Goal: Task Accomplishment & Management: Manage account settings

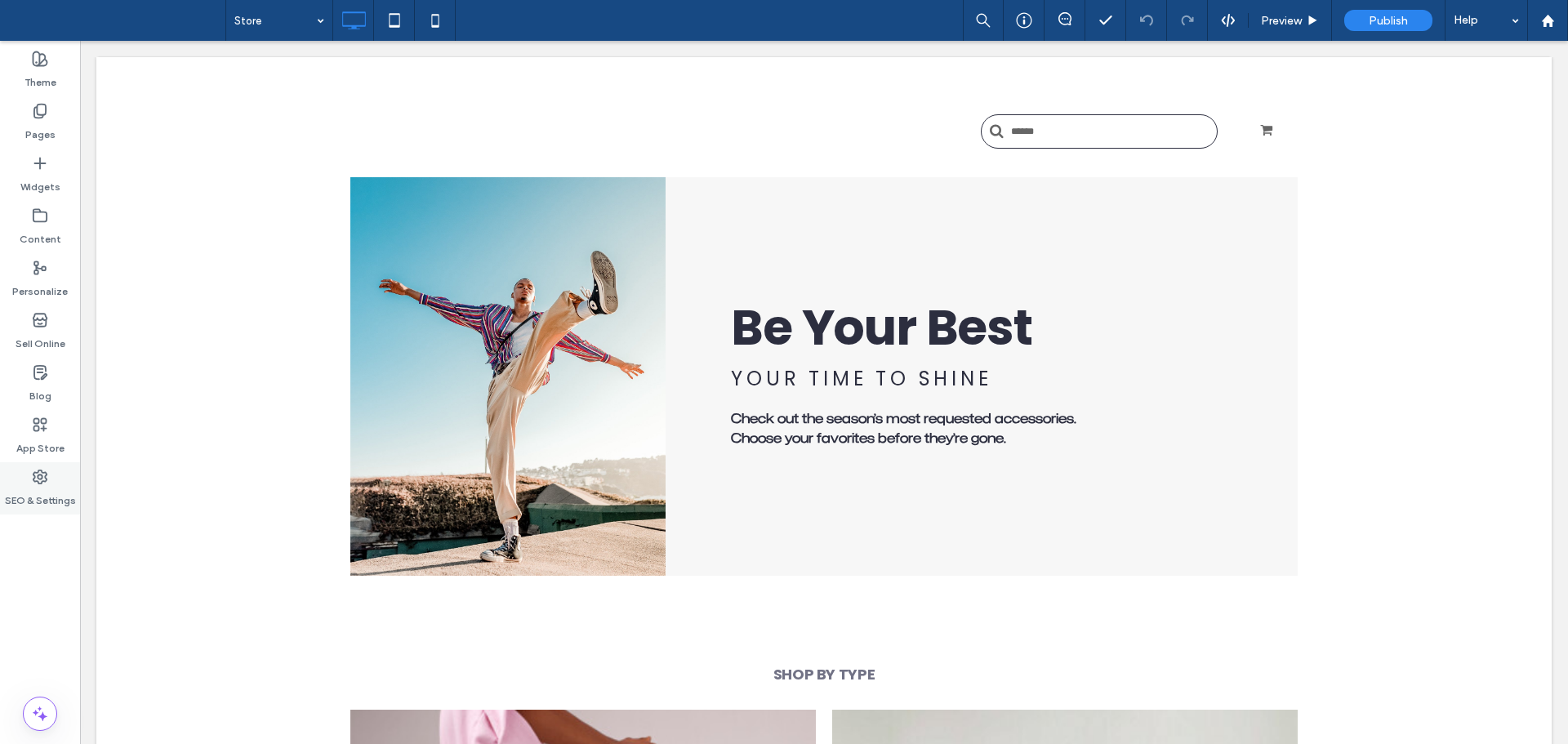
click at [49, 499] on label "SEO & Settings" at bounding box center [40, 496] width 71 height 23
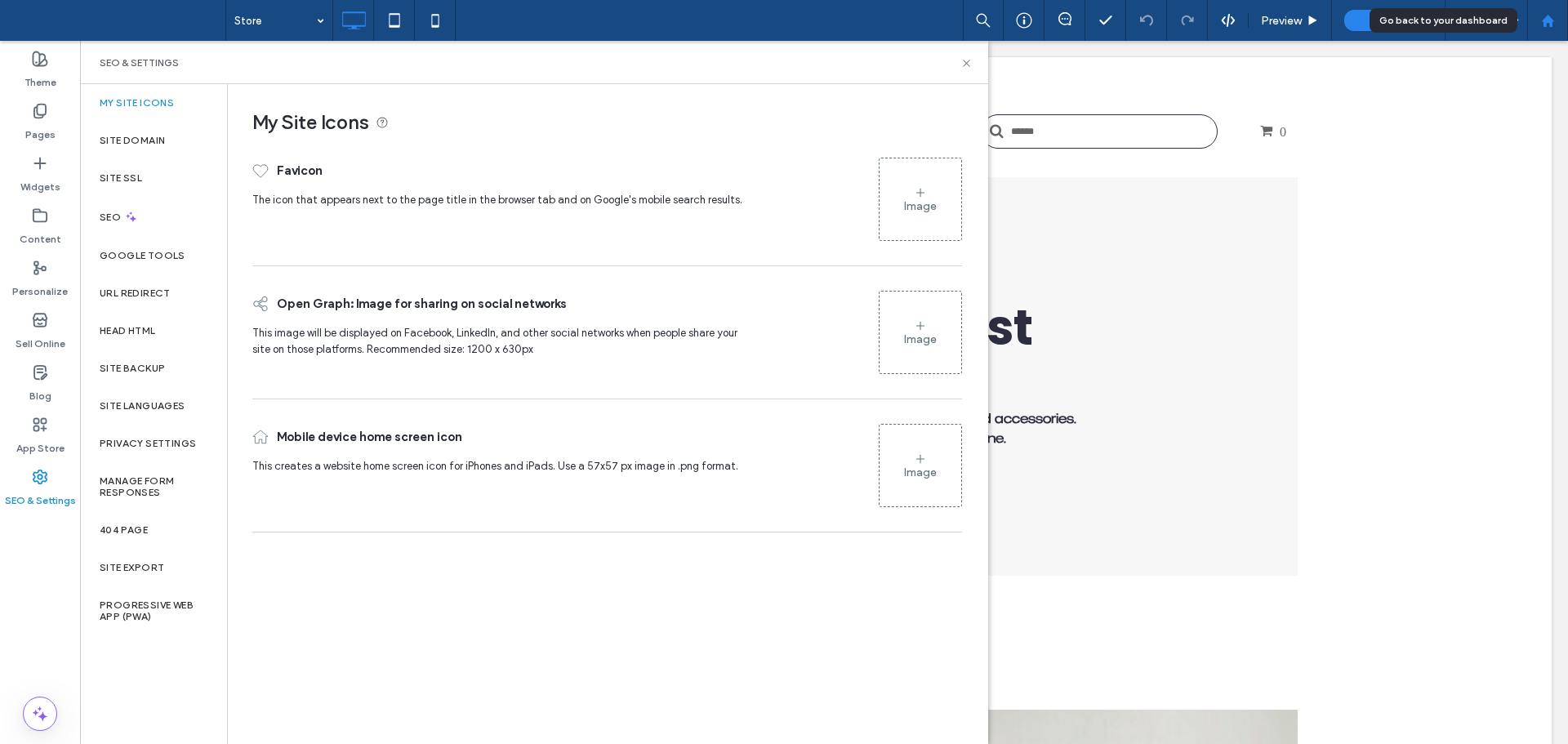
click at [1548, 22] on use at bounding box center [1547, 20] width 13 height 13
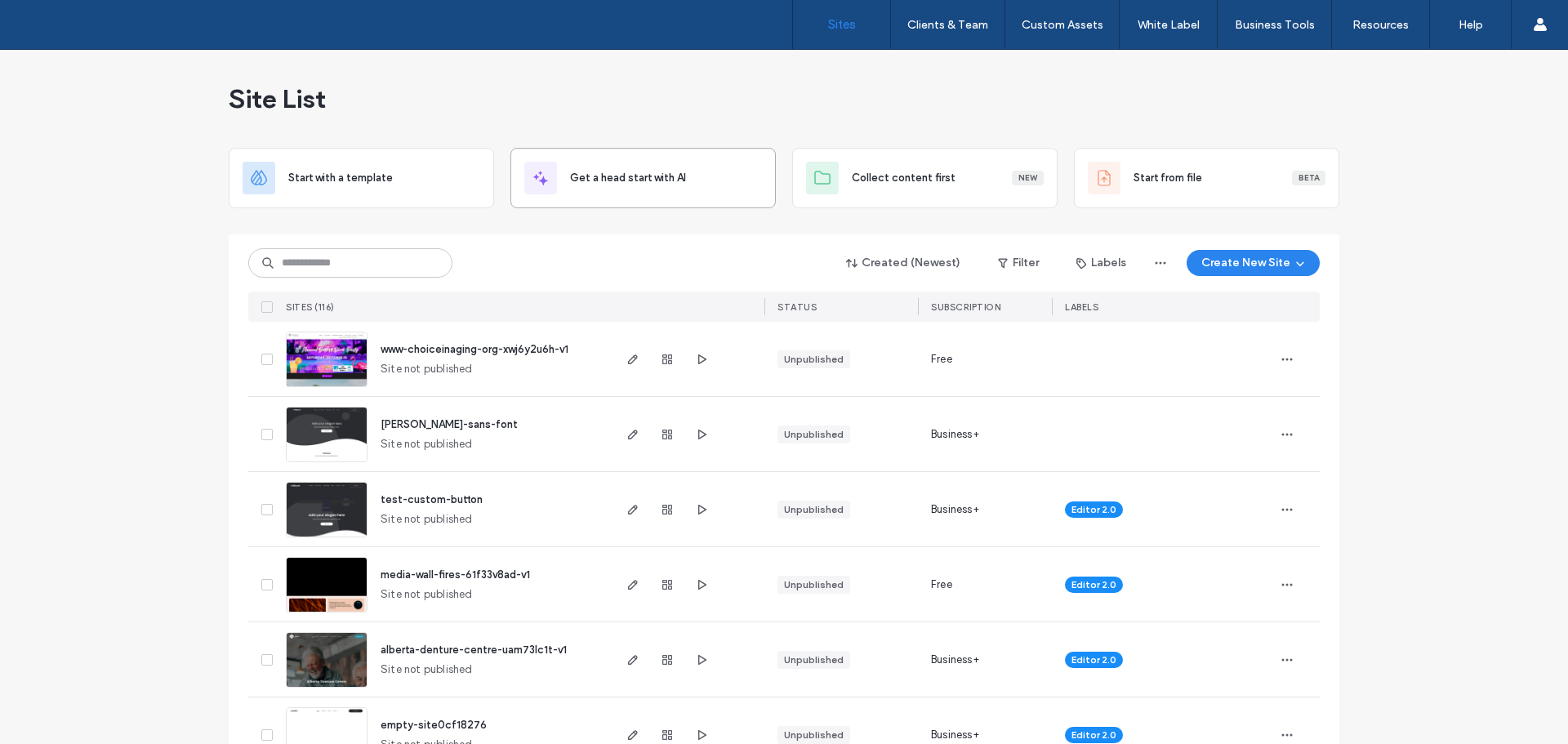
click at [812, 109] on div "Site List" at bounding box center [784, 98] width 1111 height 98
click at [929, 93] on div "Site List" at bounding box center [784, 98] width 1111 height 98
click at [1251, 255] on button "Create New Site" at bounding box center [1253, 262] width 133 height 26
click at [333, 364] on img at bounding box center [327, 388] width 80 height 111
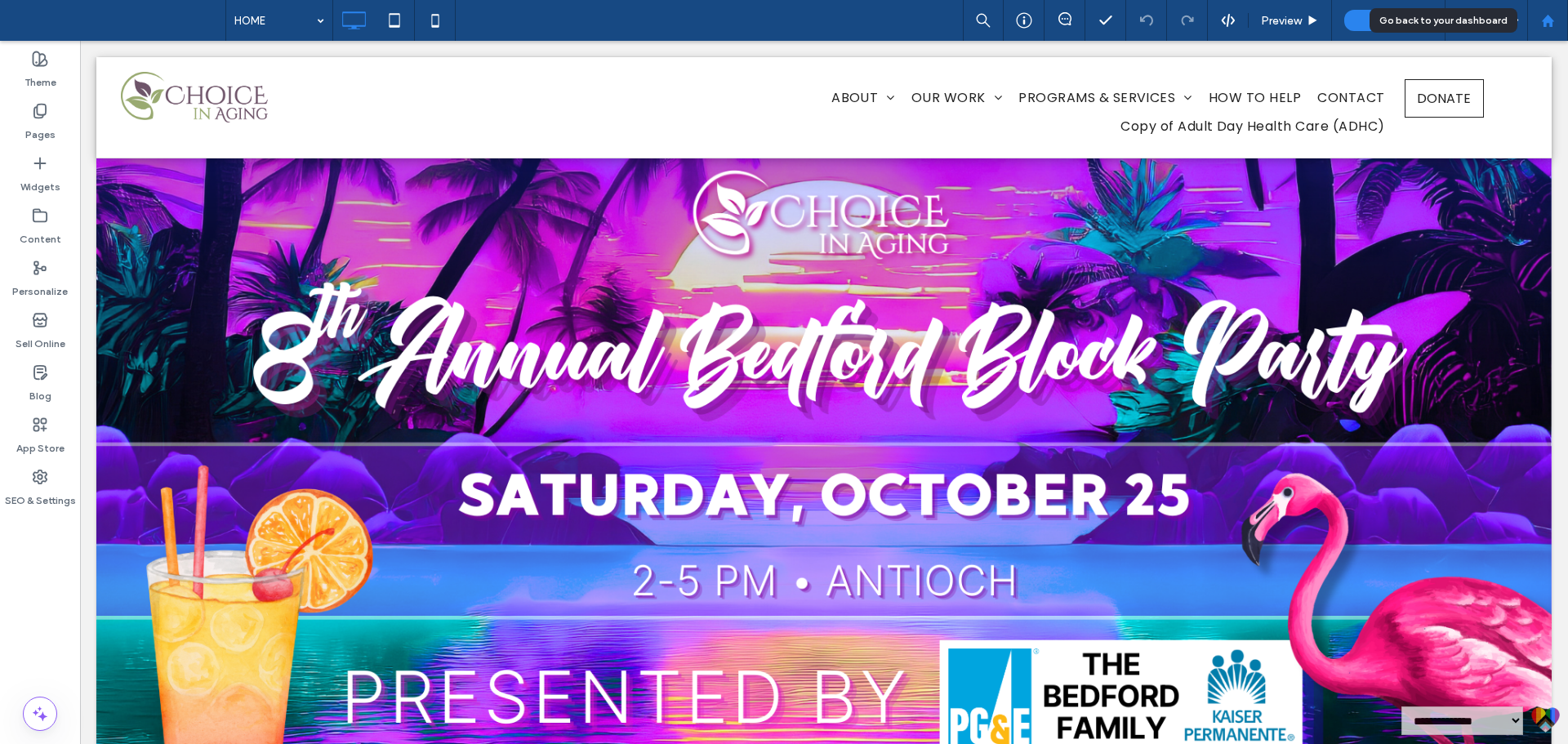
click at [1545, 23] on use at bounding box center [1547, 20] width 13 height 13
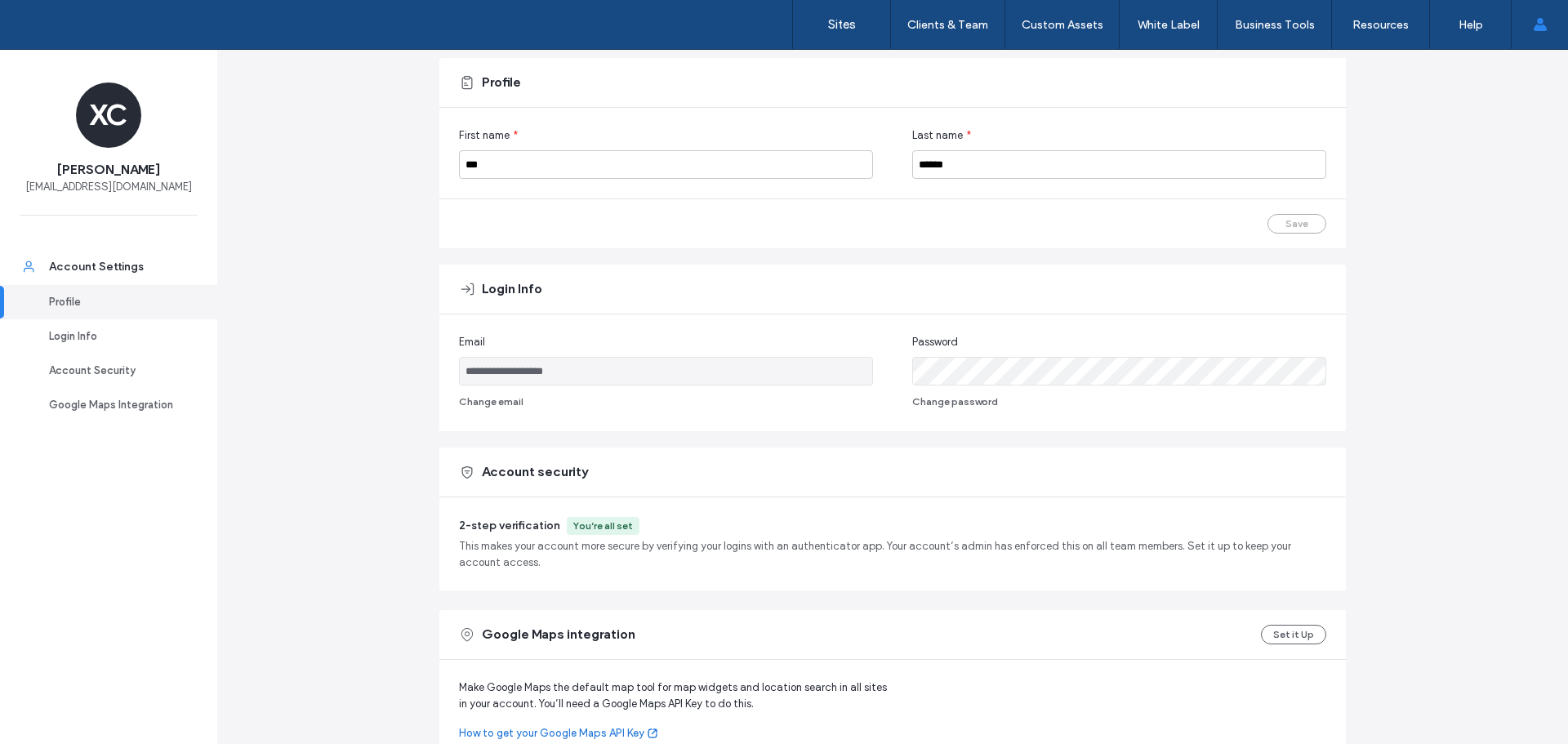
scroll to position [214, 0]
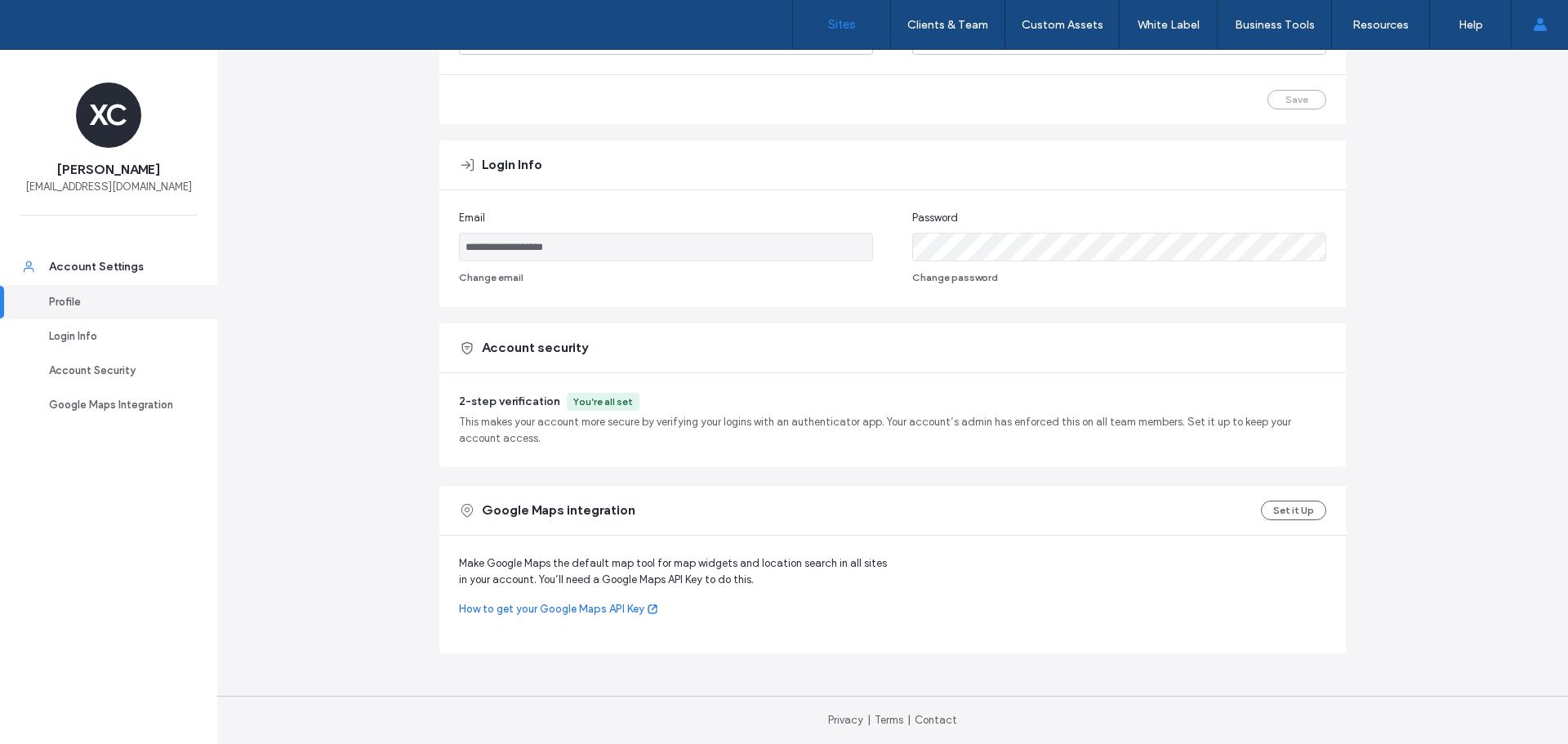
click at [845, 28] on label "Sites" at bounding box center [842, 24] width 28 height 15
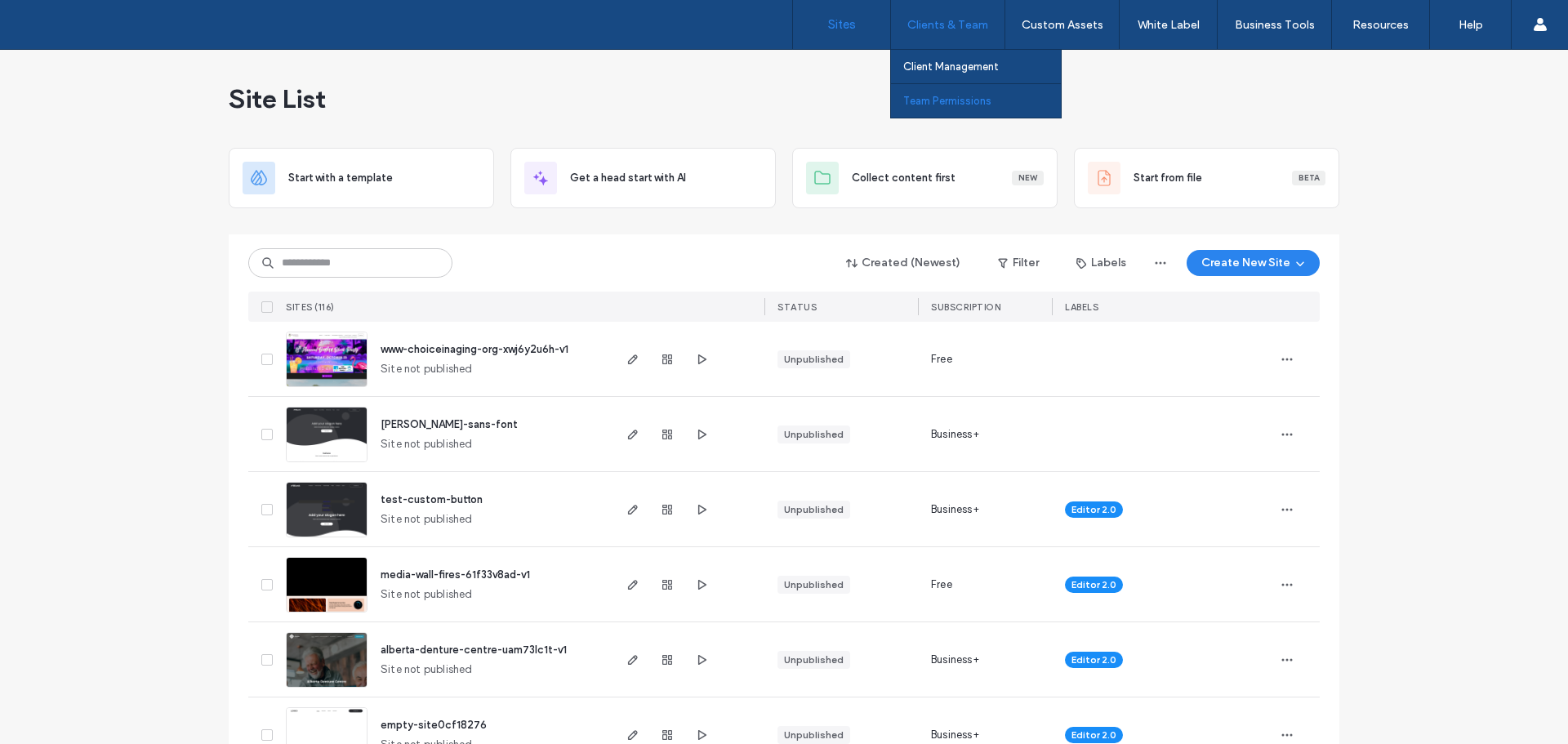
click at [938, 105] on label "Team Permissions" at bounding box center [946, 101] width 88 height 13
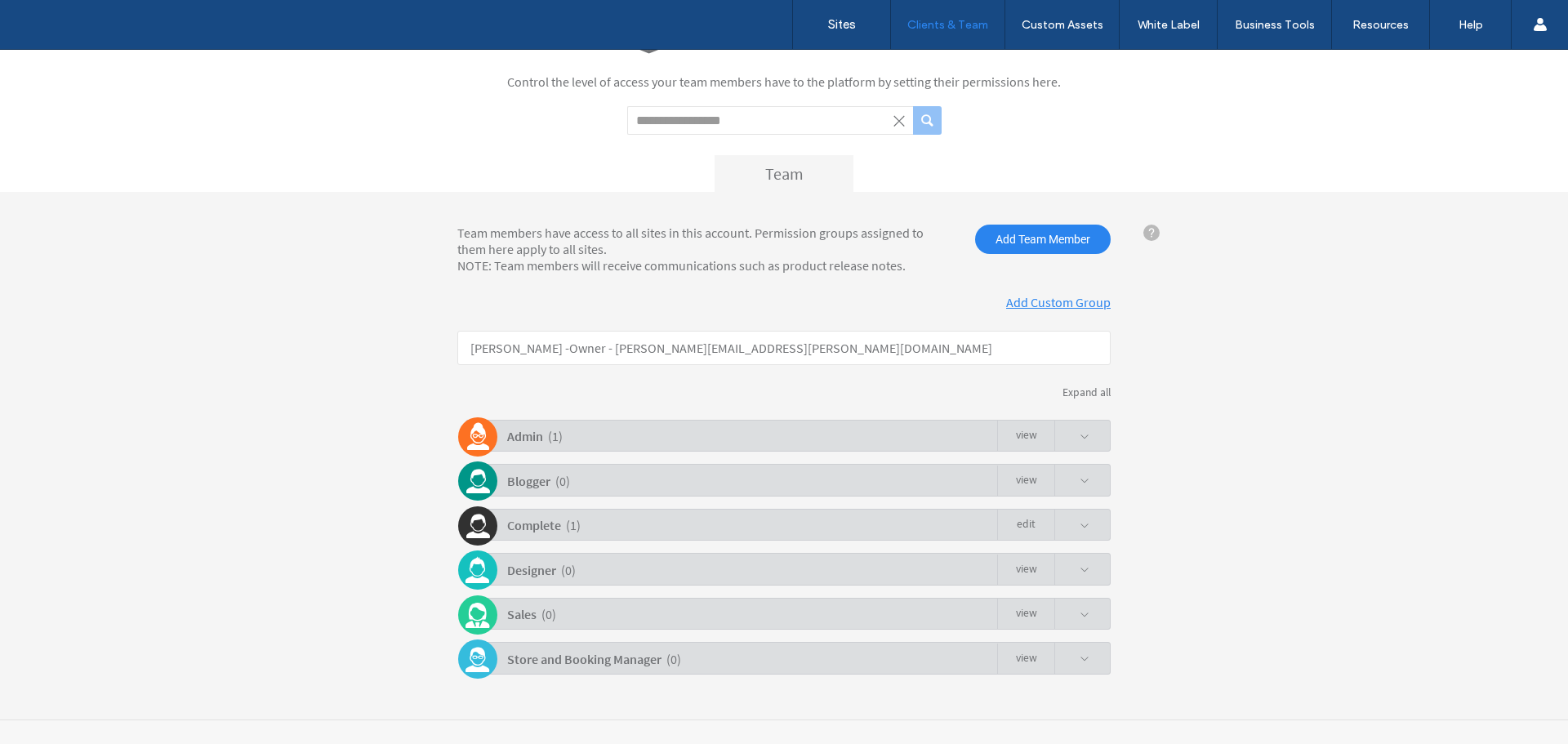
scroll to position [75, 0]
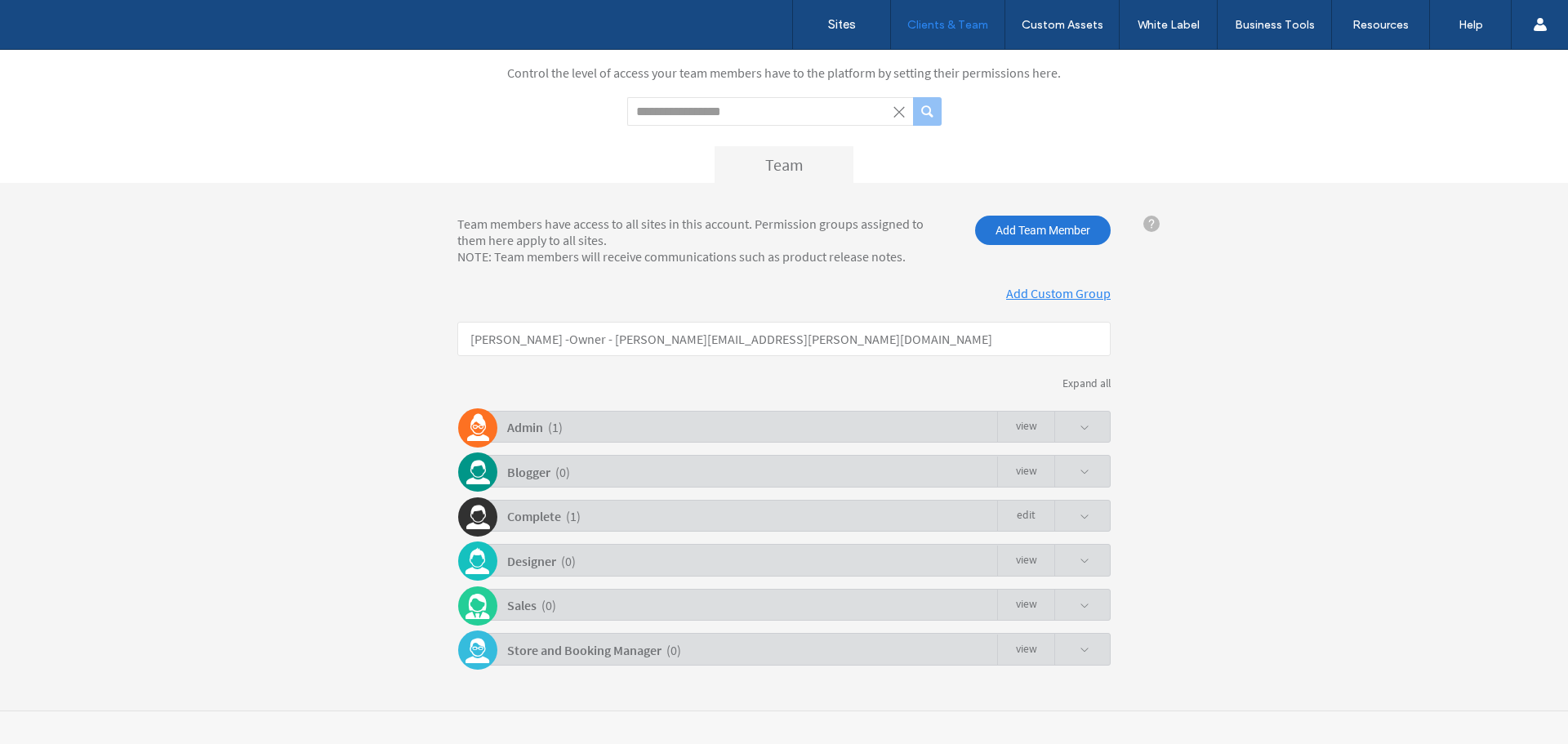
click at [1019, 238] on span "Add Team Member" at bounding box center [1043, 230] width 136 height 29
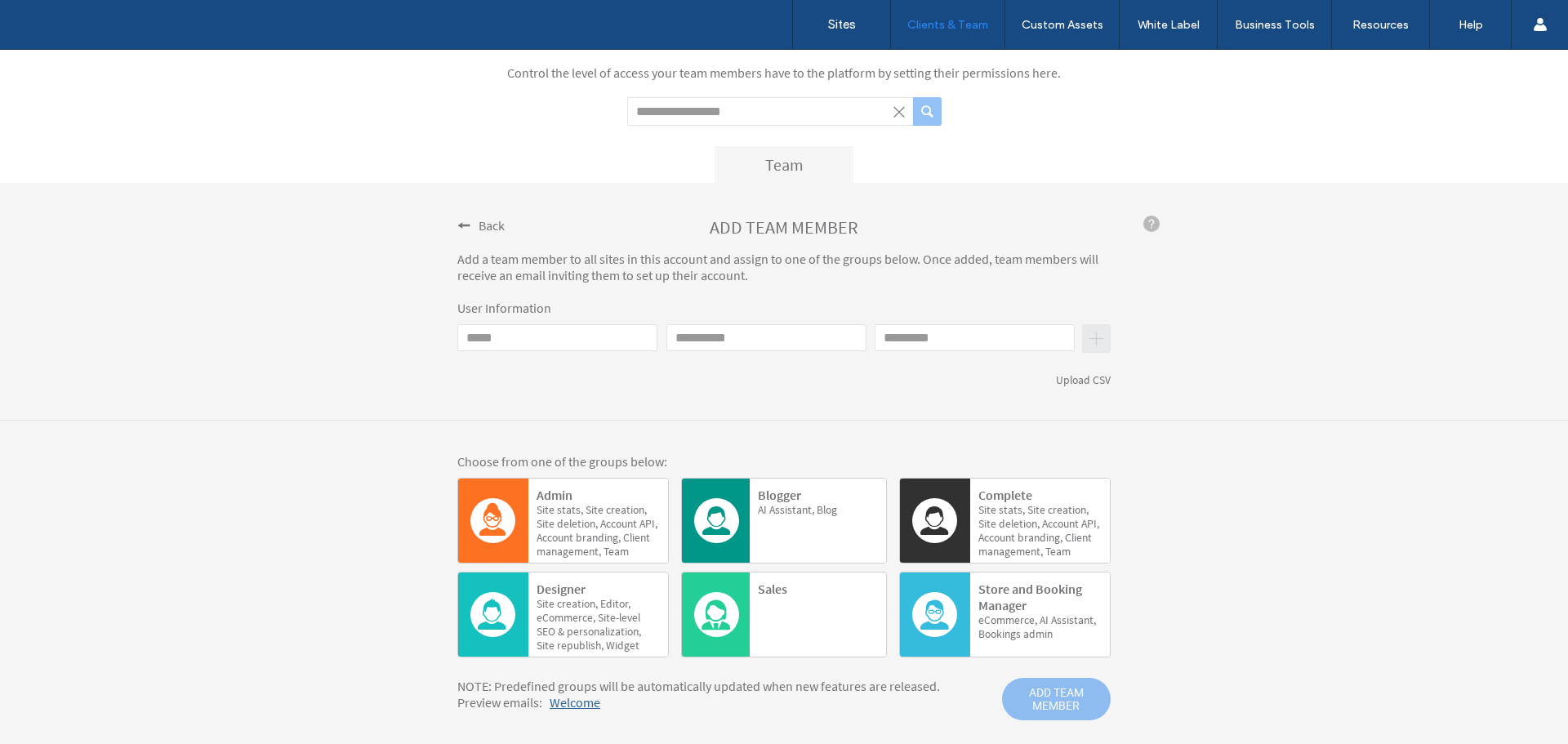
click at [520, 330] on input "Email" at bounding box center [557, 338] width 200 height 27
type input "**********"
type input "******"
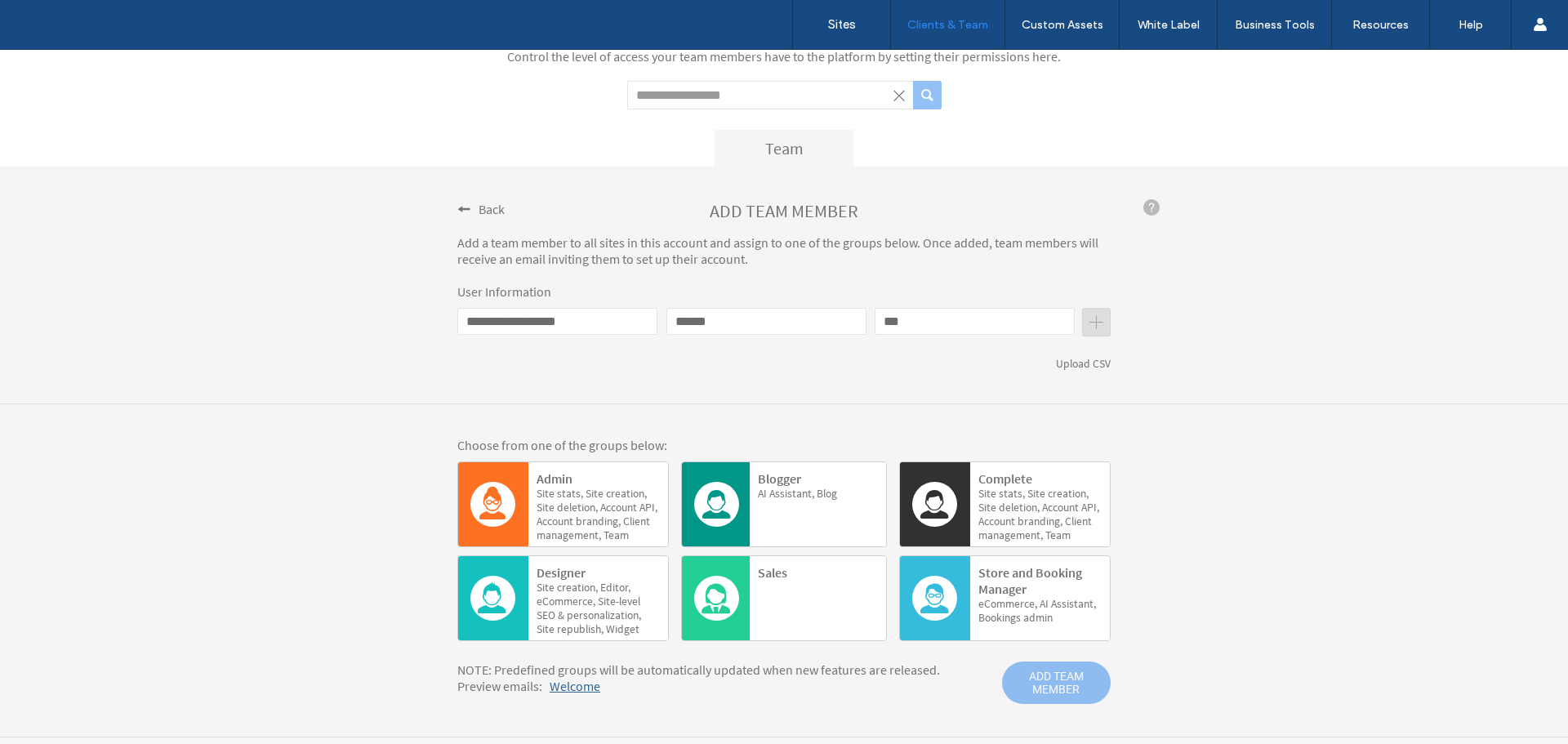
scroll to position [119, 0]
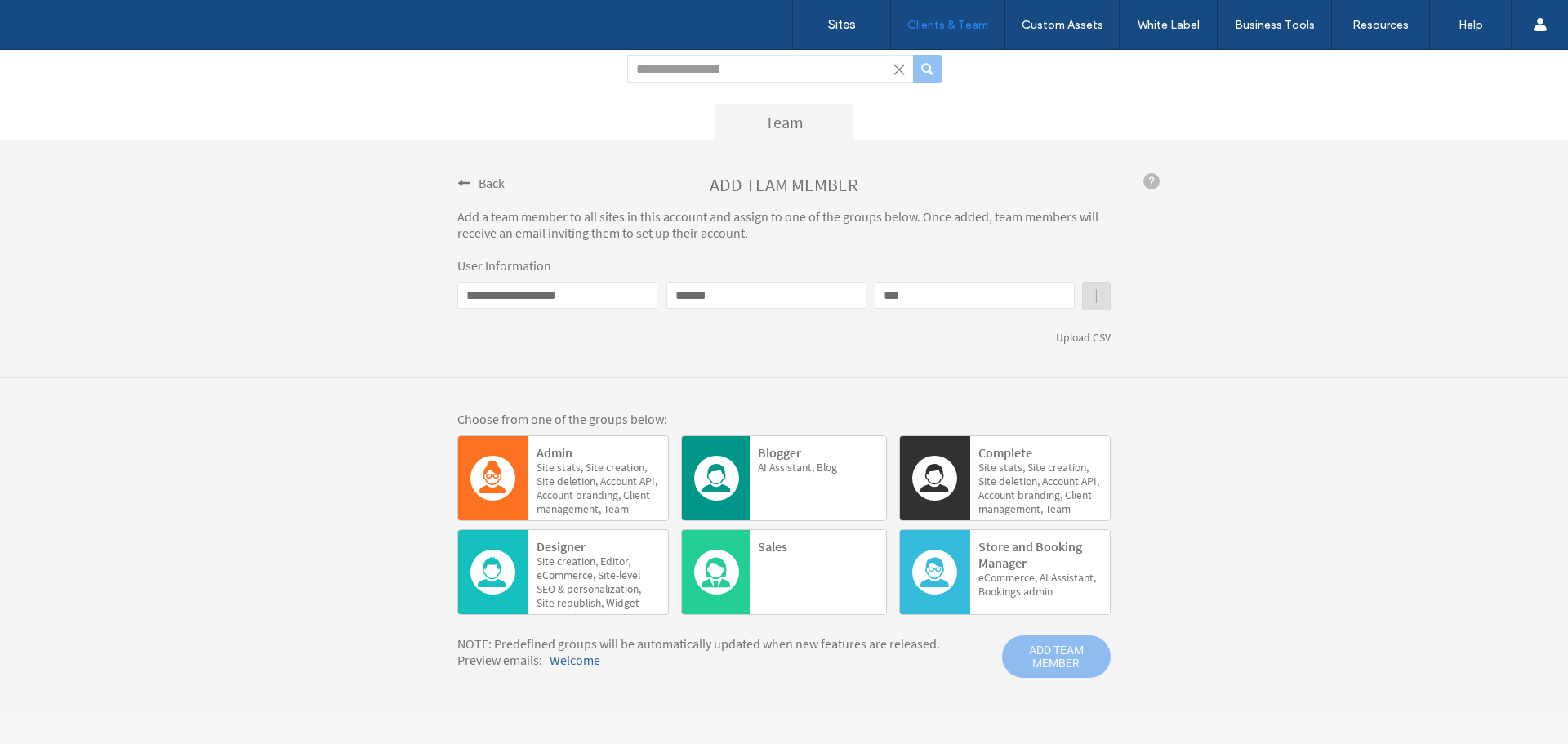
type input "***"
click at [549, 474] on div "Site stats, Site creation, Site deletion, Account API, Account branding, Client…" at bounding box center [598, 489] width 123 height 57
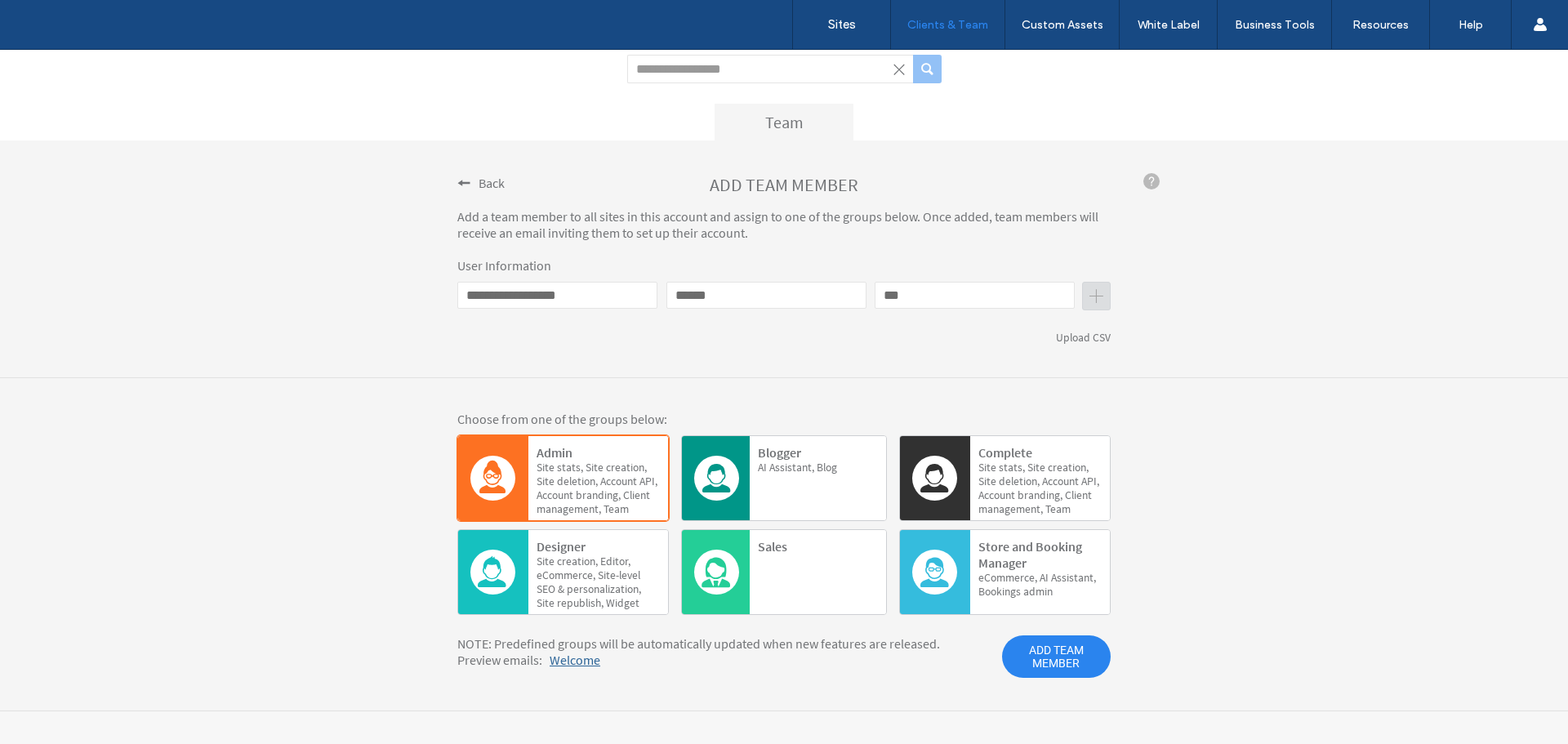
click at [1056, 657] on span "ADD TEAM MEMBER" at bounding box center [1056, 657] width 109 height 43
click at [477, 277] on div "**********" at bounding box center [784, 301] width 653 height 87
click at [476, 280] on div "**********" at bounding box center [784, 301] width 653 height 87
click at [472, 292] on input "**********" at bounding box center [557, 295] width 200 height 27
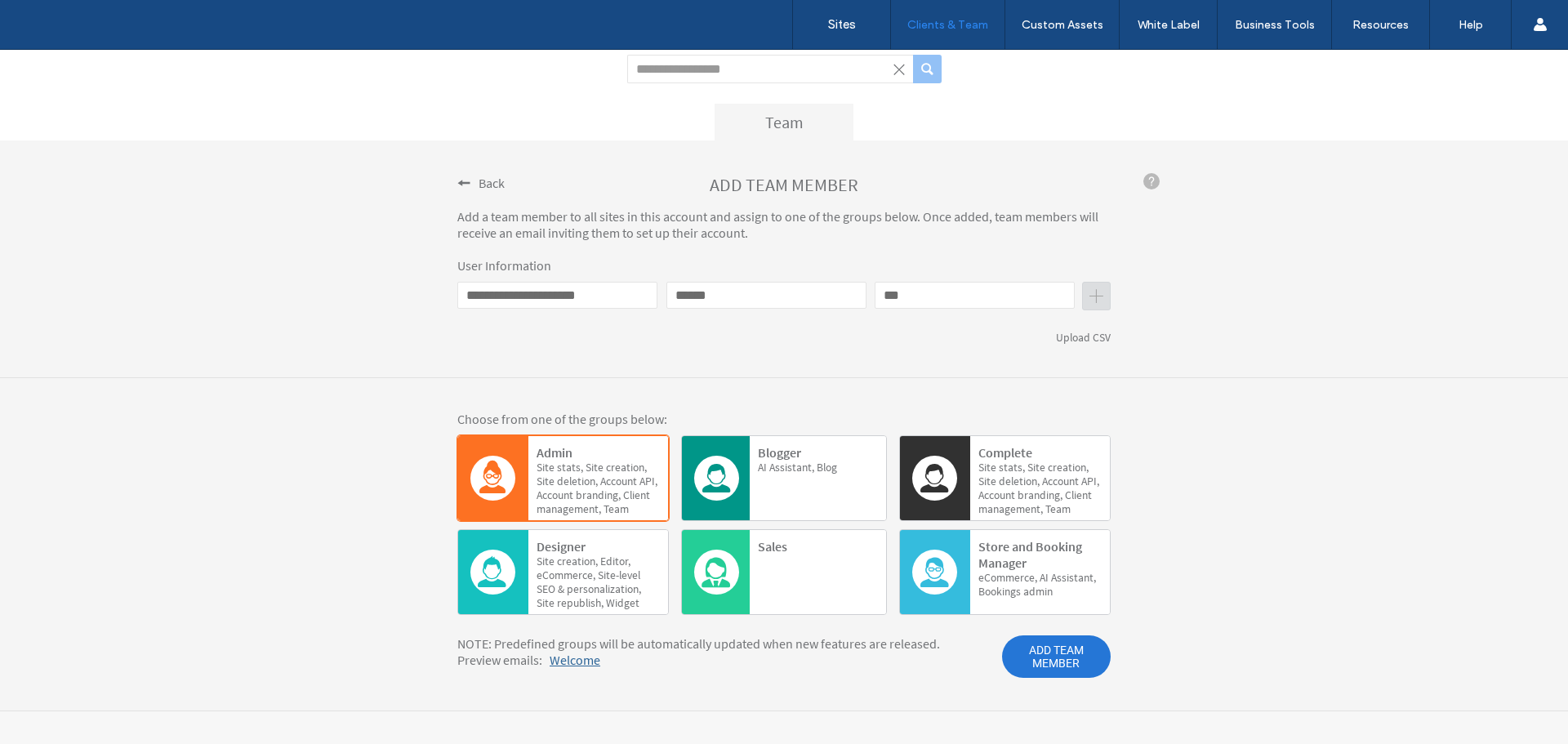
type input "**********"
click at [1060, 656] on span "ADD TEAM MEMBER" at bounding box center [1056, 657] width 109 height 43
drag, startPoint x: 537, startPoint y: 292, endPoint x: 559, endPoint y: 350, distance: 62.0
click at [537, 292] on input "**********" at bounding box center [557, 295] width 200 height 27
click at [329, 365] on div "**********" at bounding box center [784, 260] width 1568 height 238
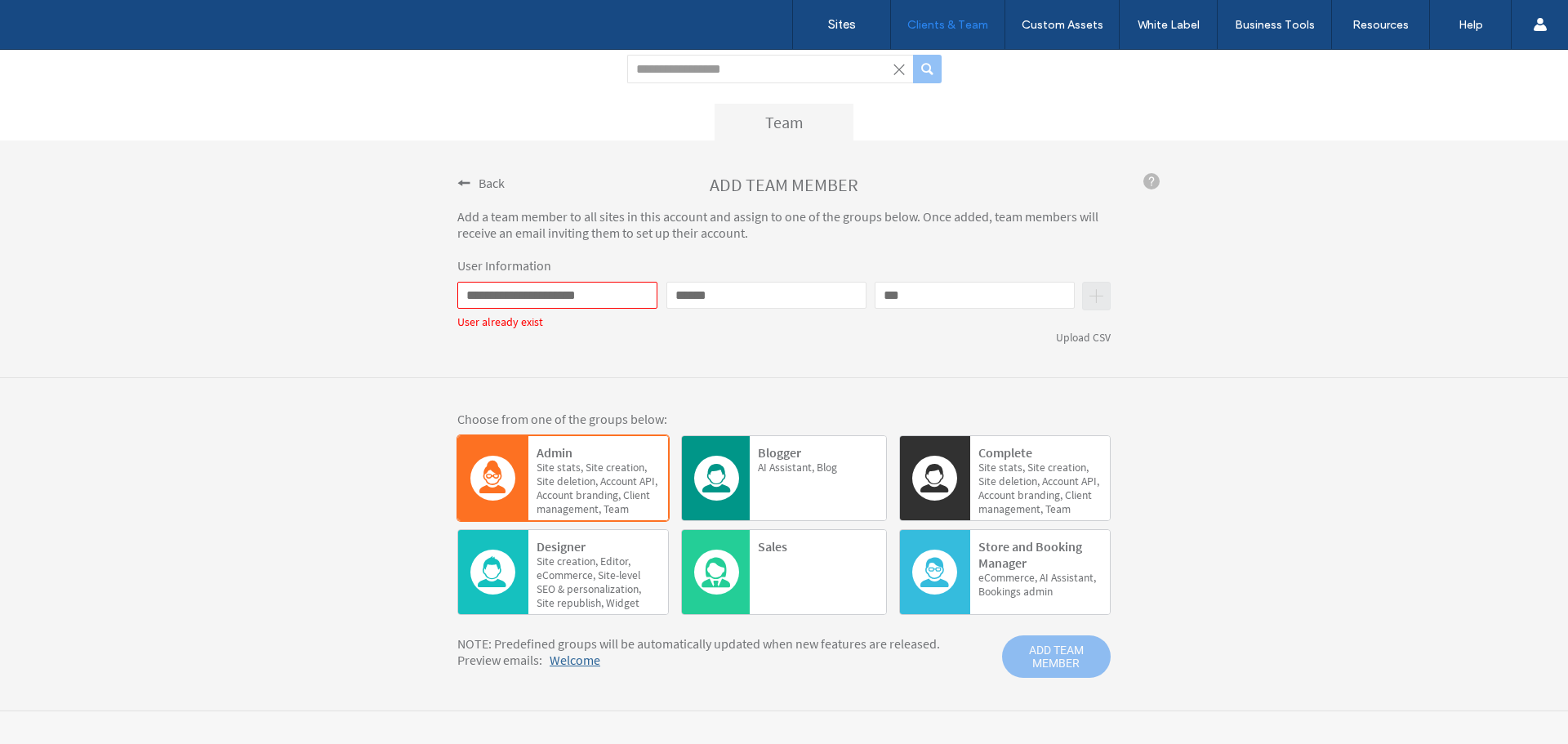
click at [329, 365] on div "**********" at bounding box center [784, 260] width 1568 height 238
click at [838, 26] on label "Sites" at bounding box center [842, 24] width 28 height 15
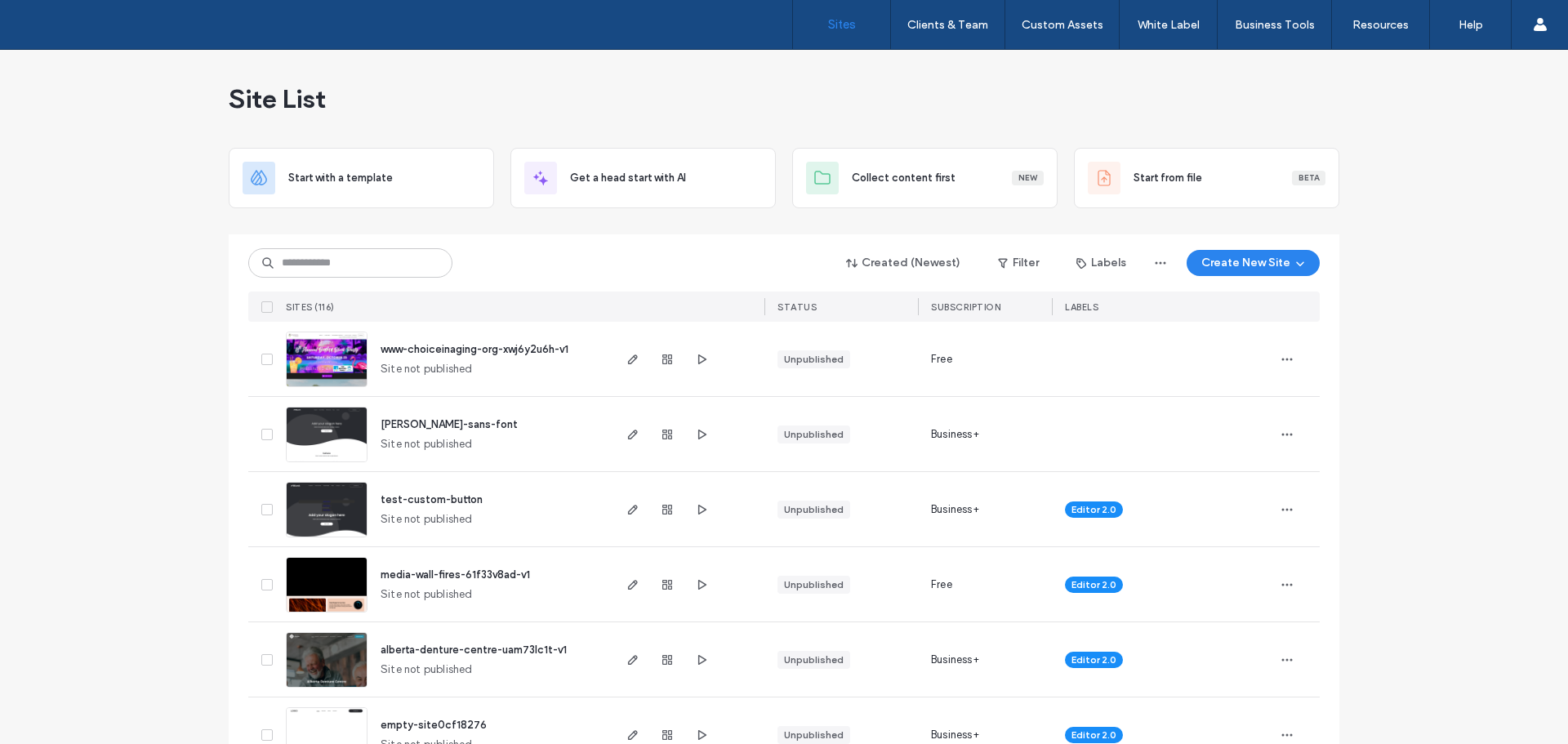
click at [352, 506] on img at bounding box center [327, 538] width 80 height 111
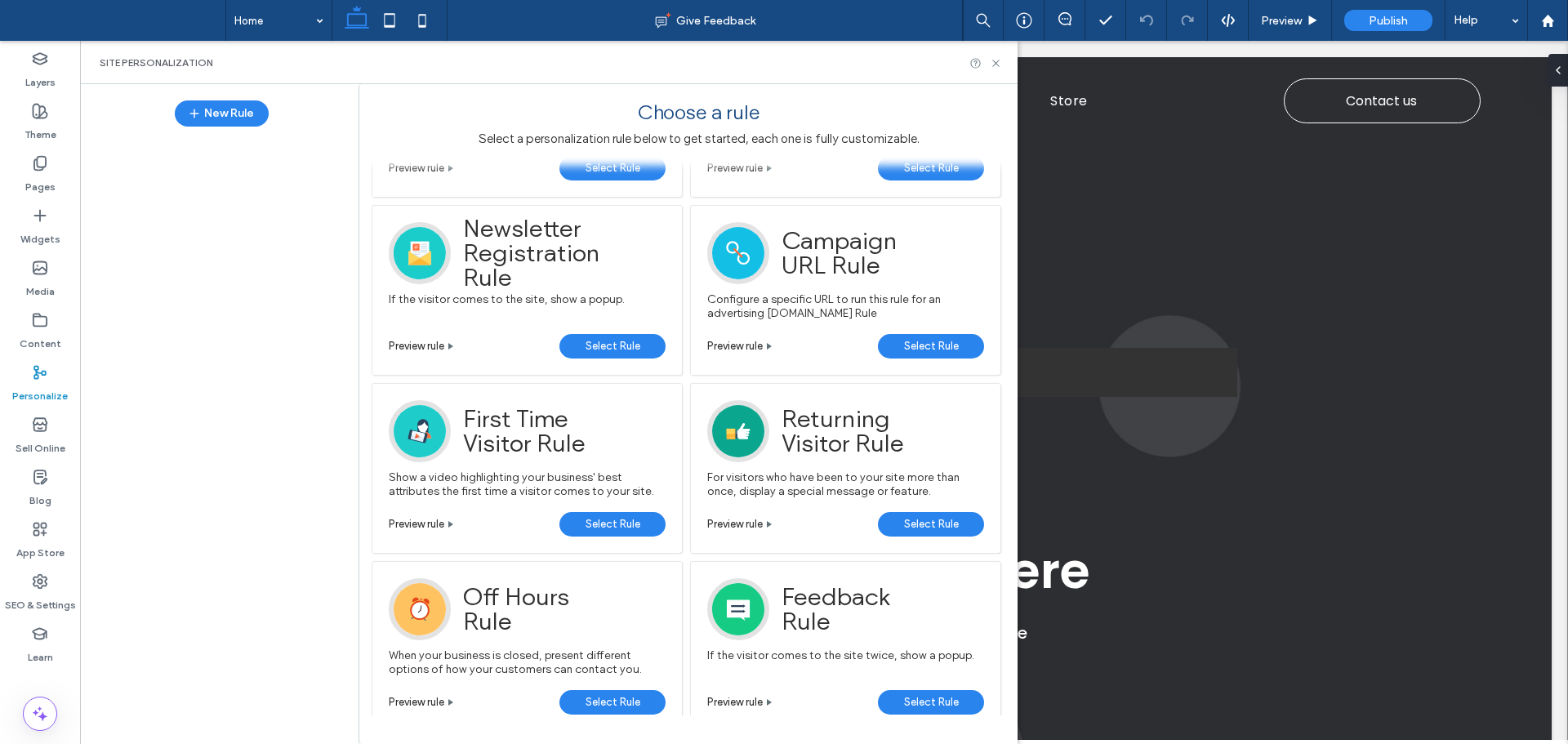
scroll to position [527, 0]
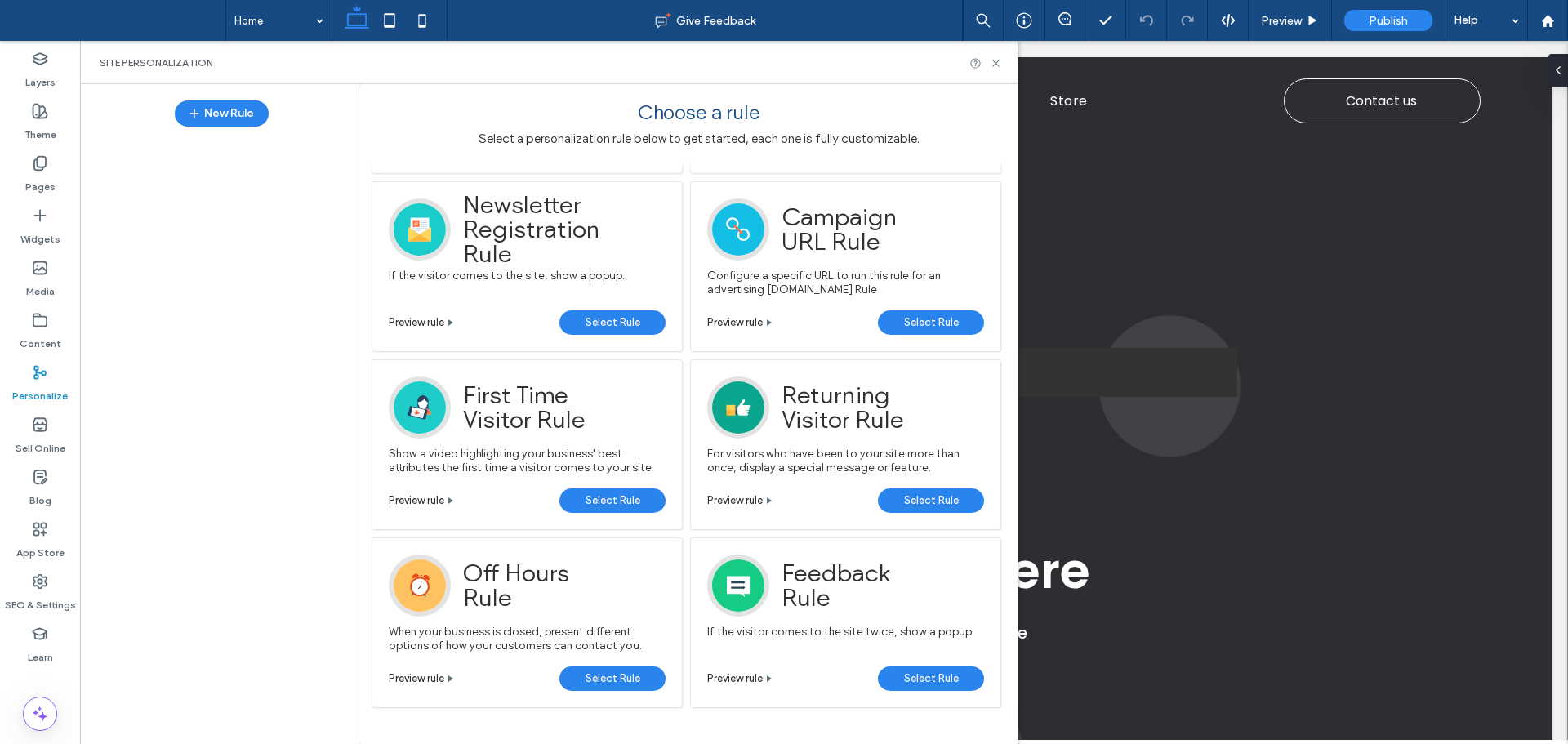
click at [619, 502] on span "Select Rule" at bounding box center [612, 500] width 54 height 24
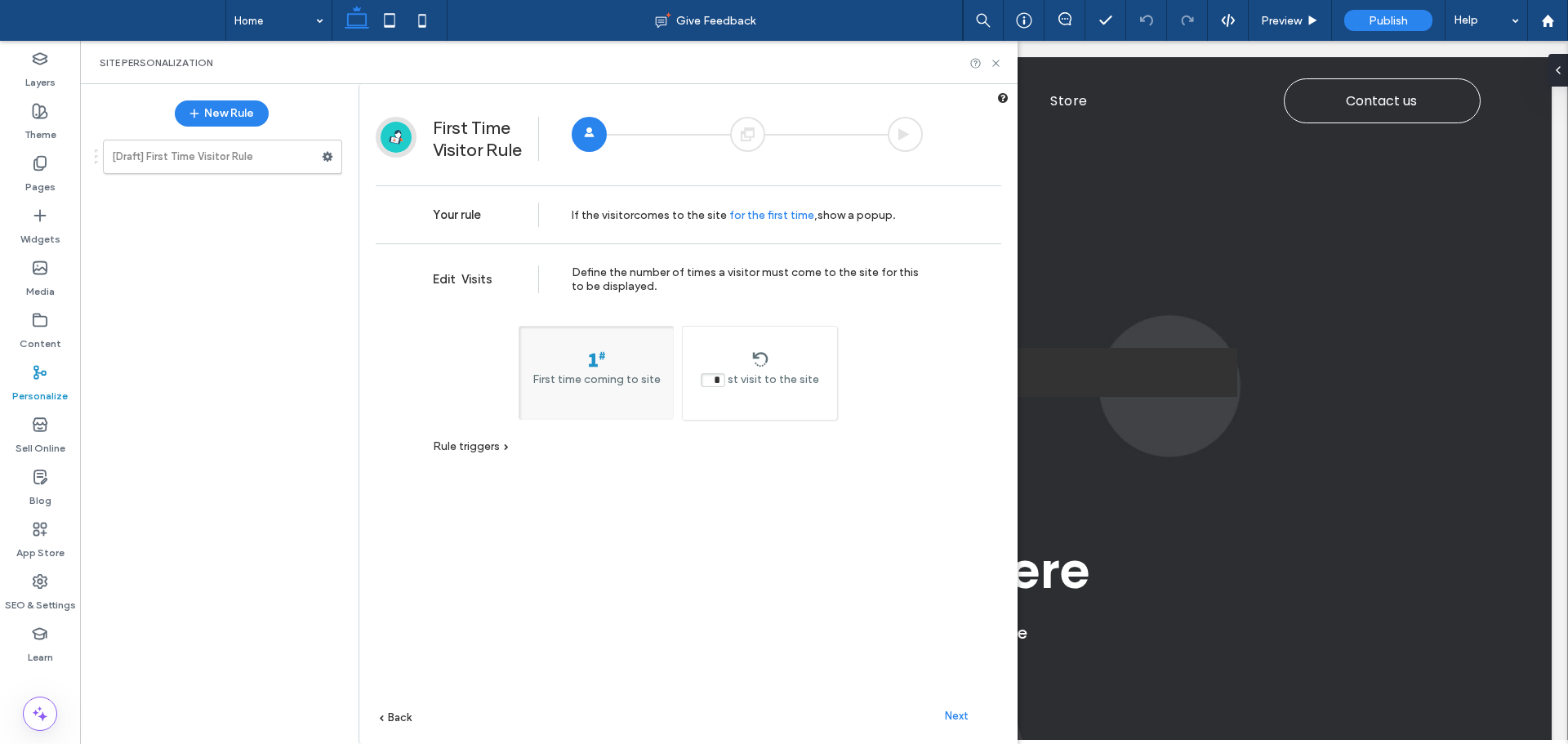
click at [490, 447] on span "Rule triggers" at bounding box center [467, 447] width 67 height 14
click at [965, 717] on span "Next" at bounding box center [957, 716] width 23 height 13
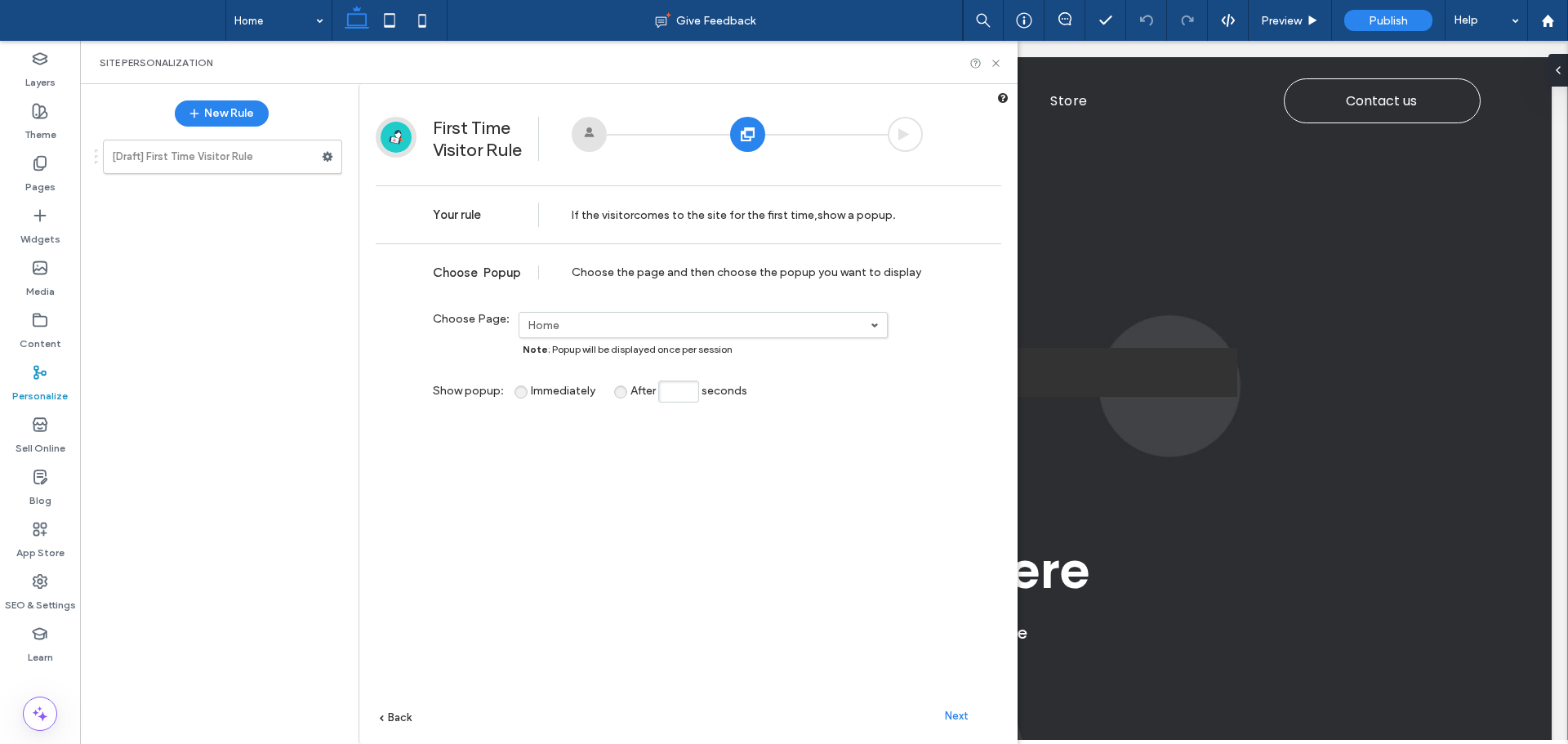
click at [961, 714] on span "Next" at bounding box center [957, 716] width 23 height 13
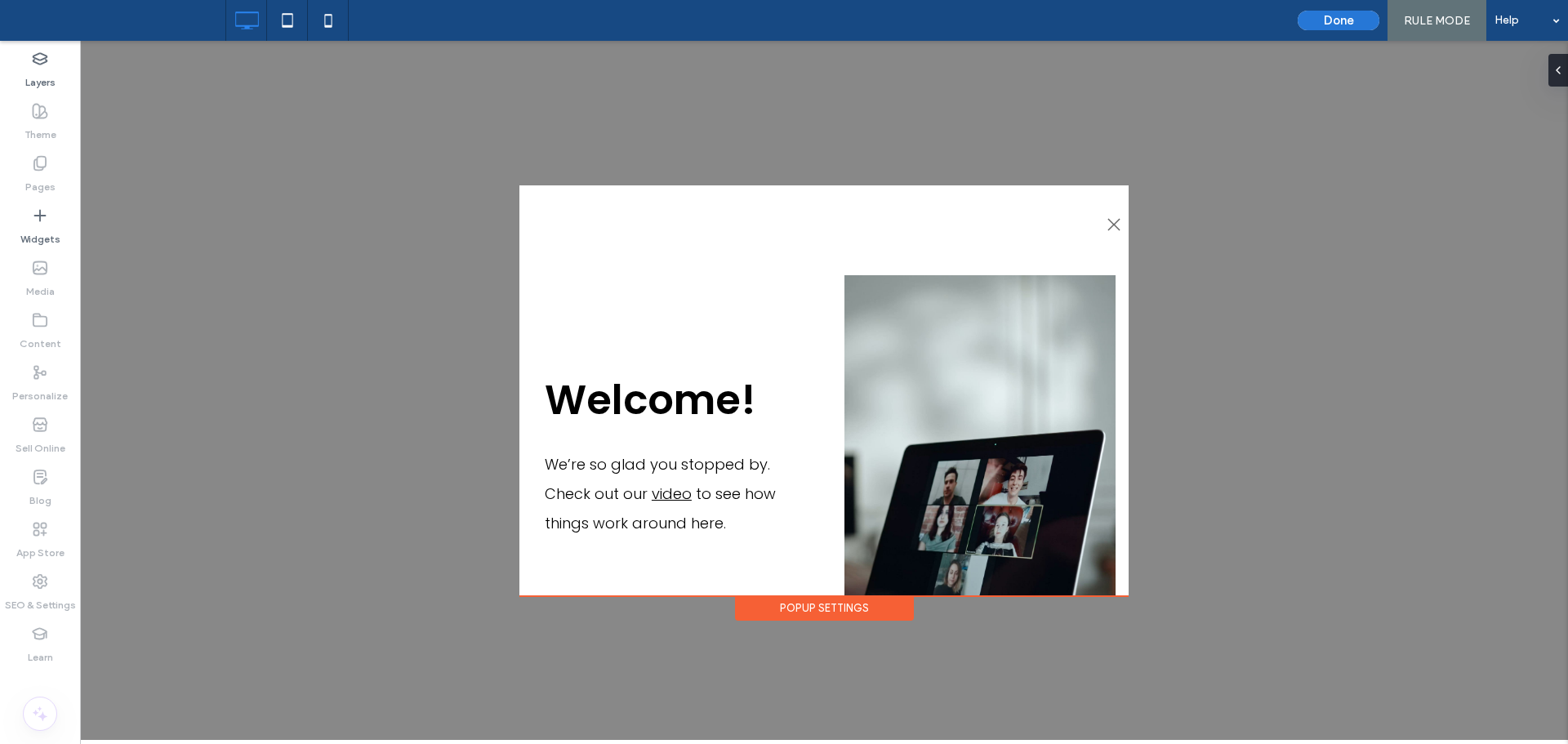
click at [1319, 16] on button "Done" at bounding box center [1338, 20] width 81 height 19
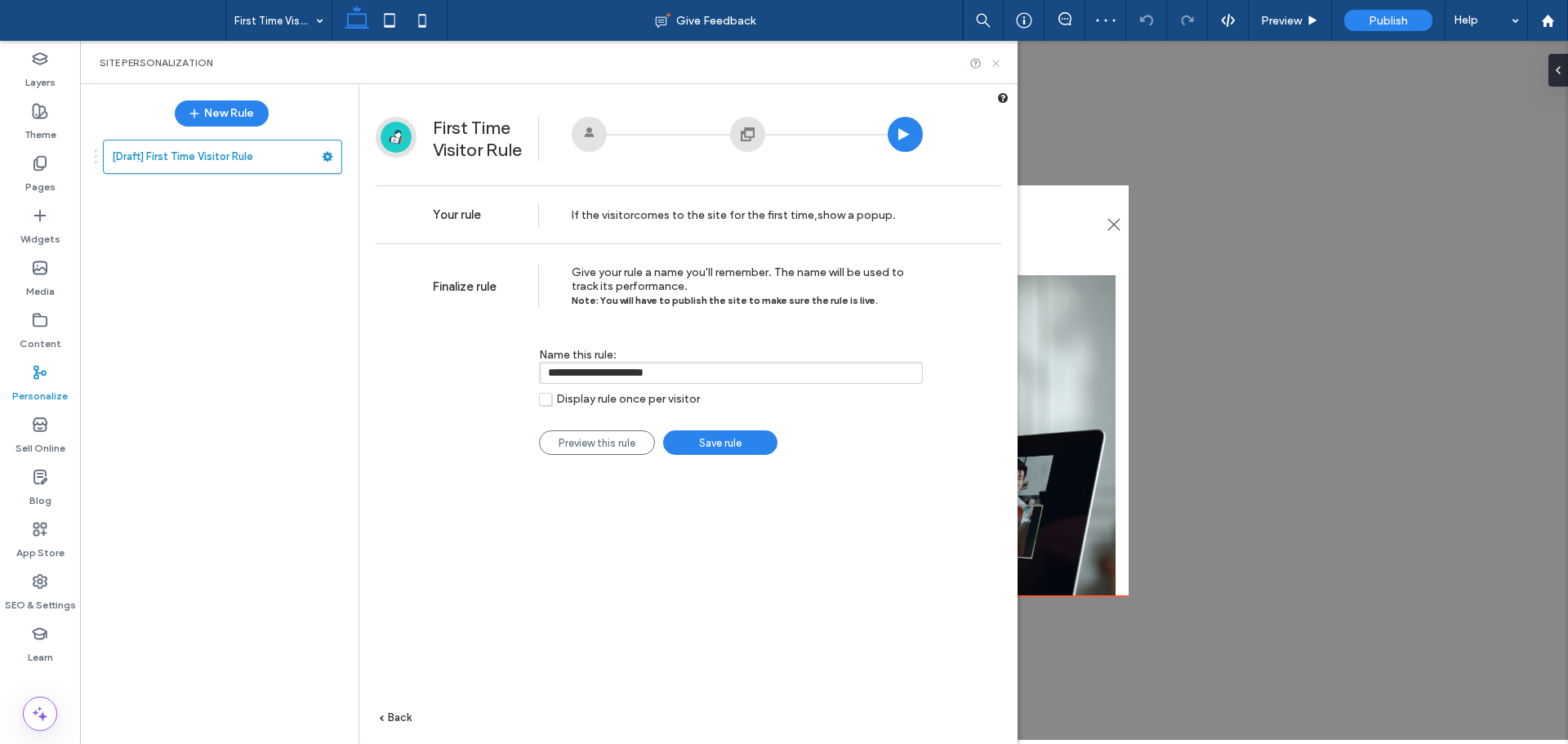
click at [997, 61] on use at bounding box center [996, 63] width 7 height 7
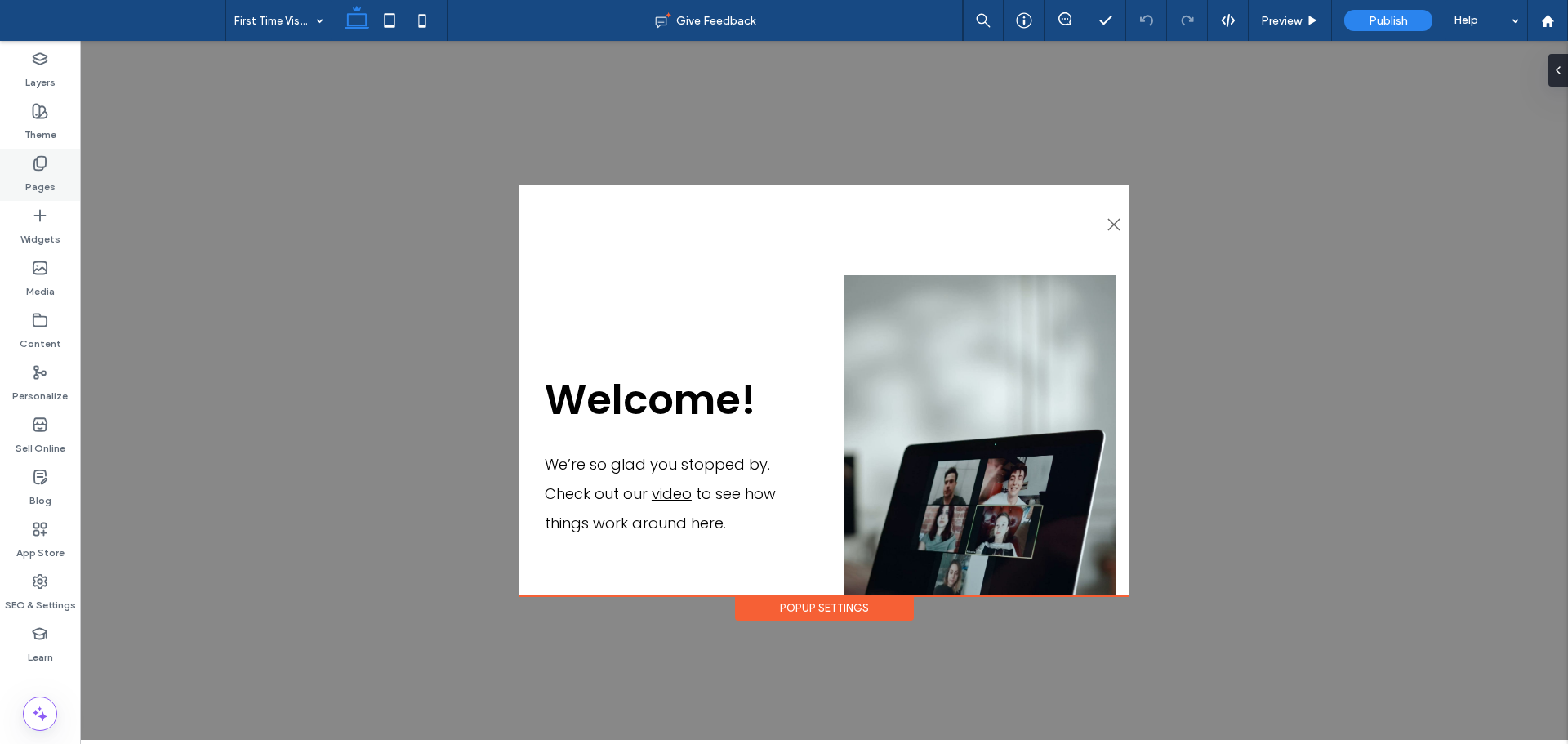
click at [54, 178] on div "Pages" at bounding box center [40, 174] width 80 height 52
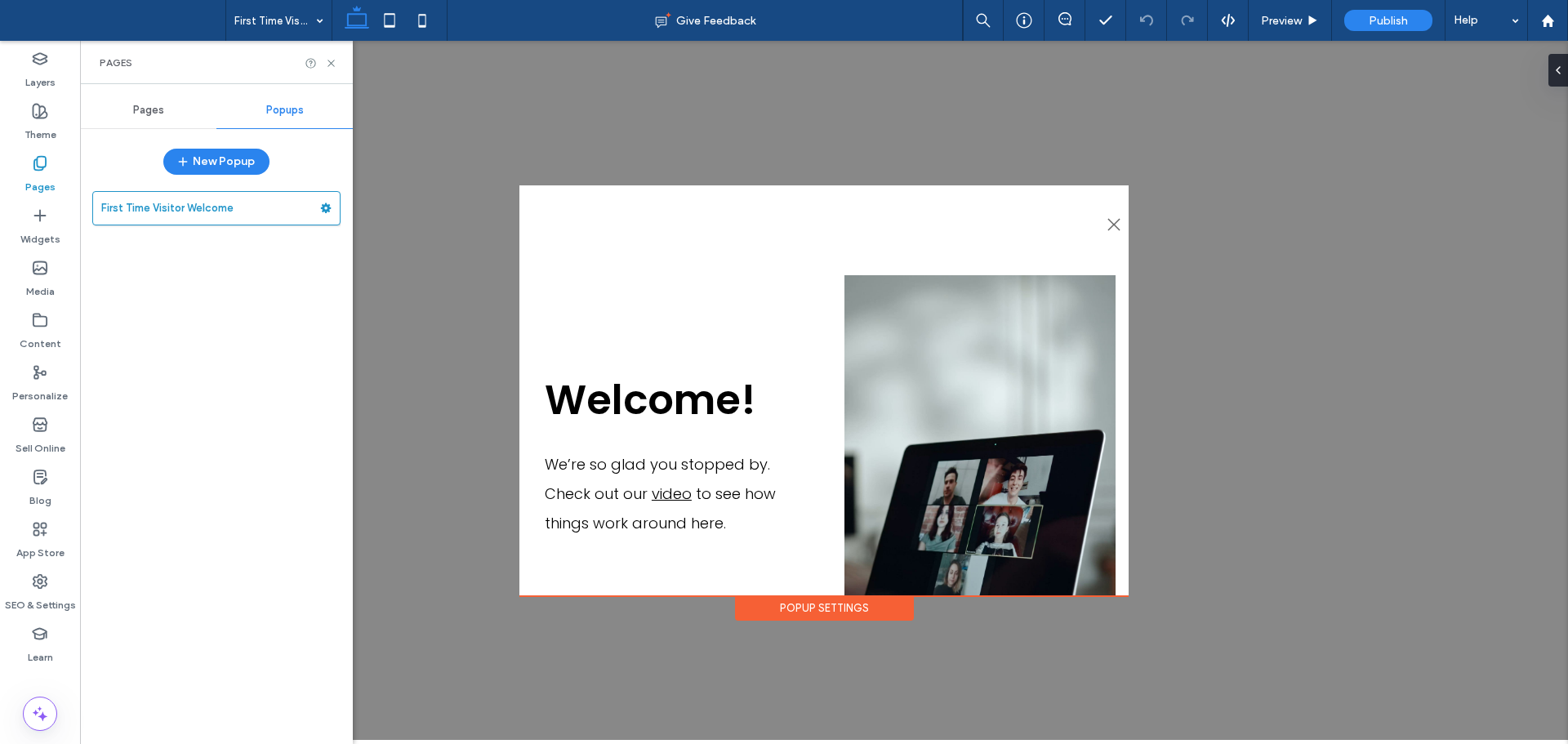
click at [153, 114] on span "Pages" at bounding box center [148, 111] width 31 height 13
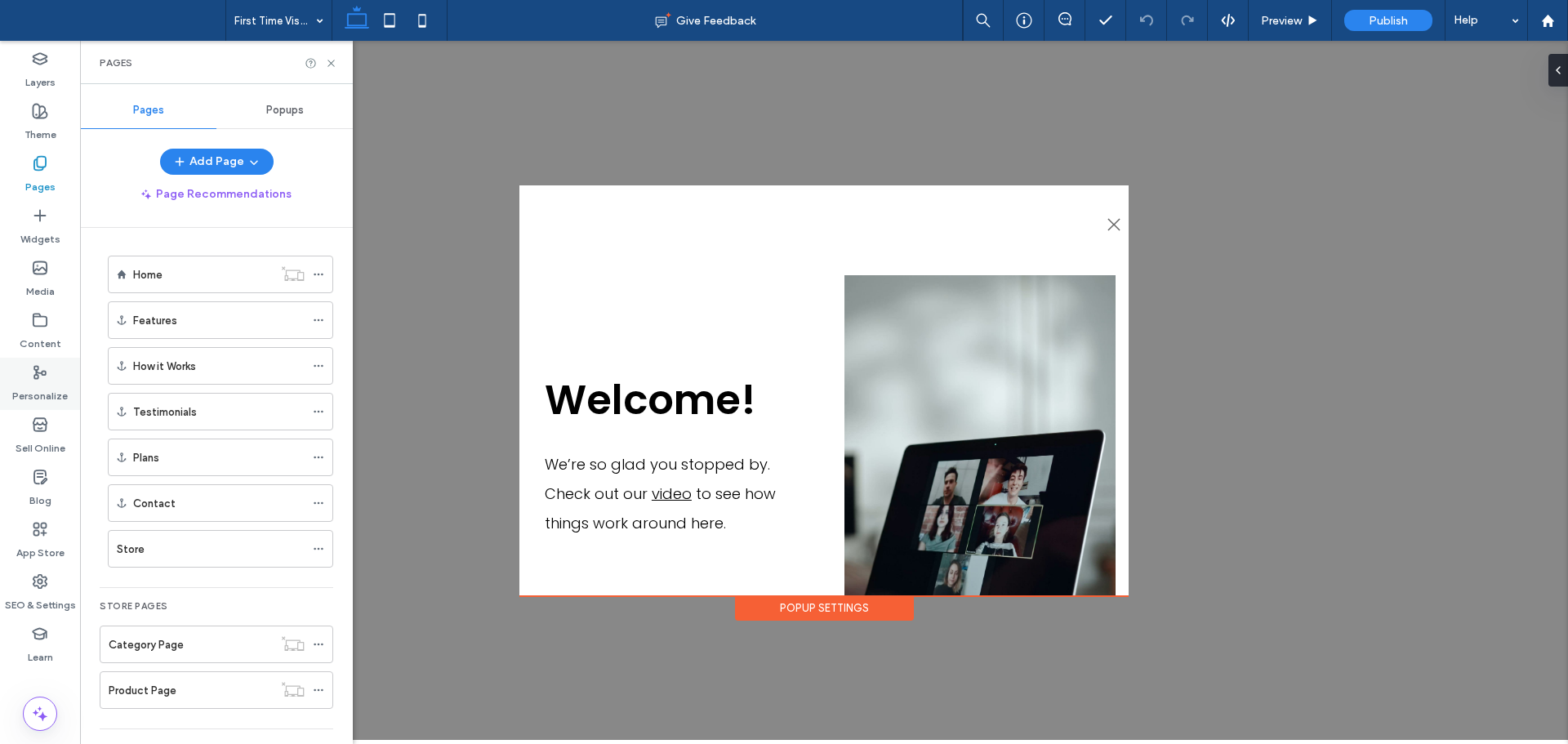
click at [52, 385] on label "Personalize" at bounding box center [40, 391] width 55 height 23
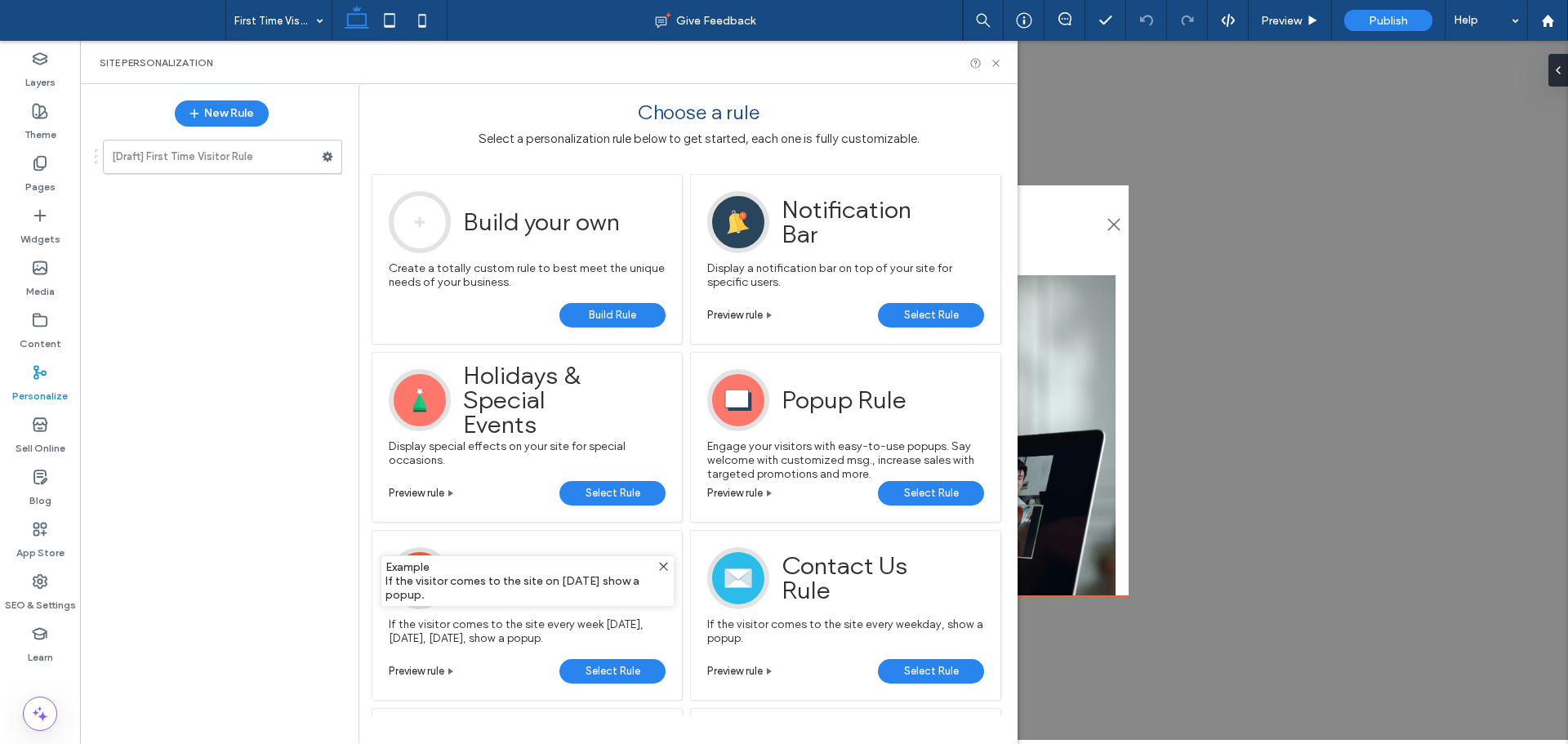
click at [621, 313] on span "Build Rule" at bounding box center [612, 315] width 48 height 24
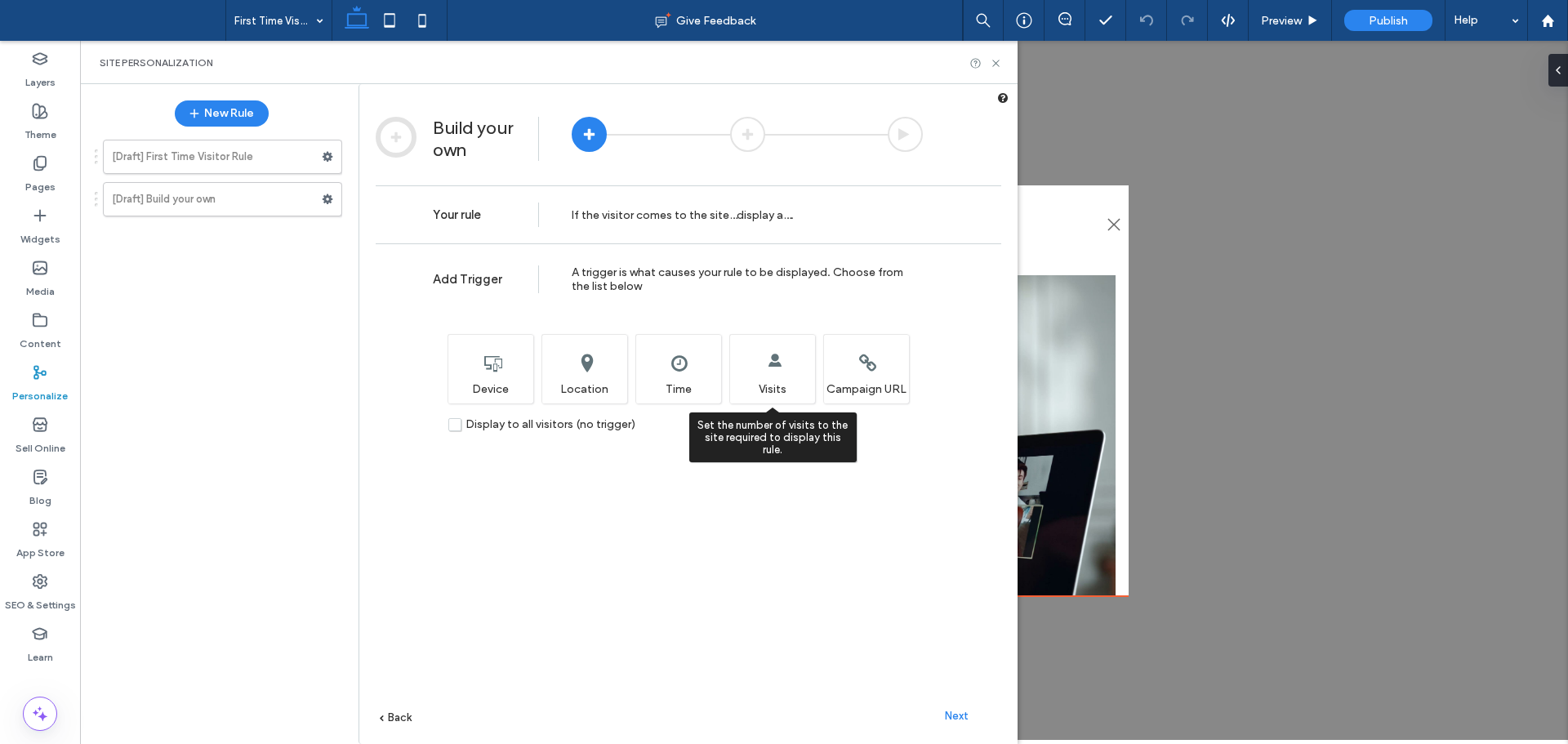
click at [763, 385] on div "Set the number of visits to the site required to display this rule. Visits" at bounding box center [772, 369] width 85 height 70
click at [962, 715] on span "Next" at bounding box center [957, 716] width 23 height 13
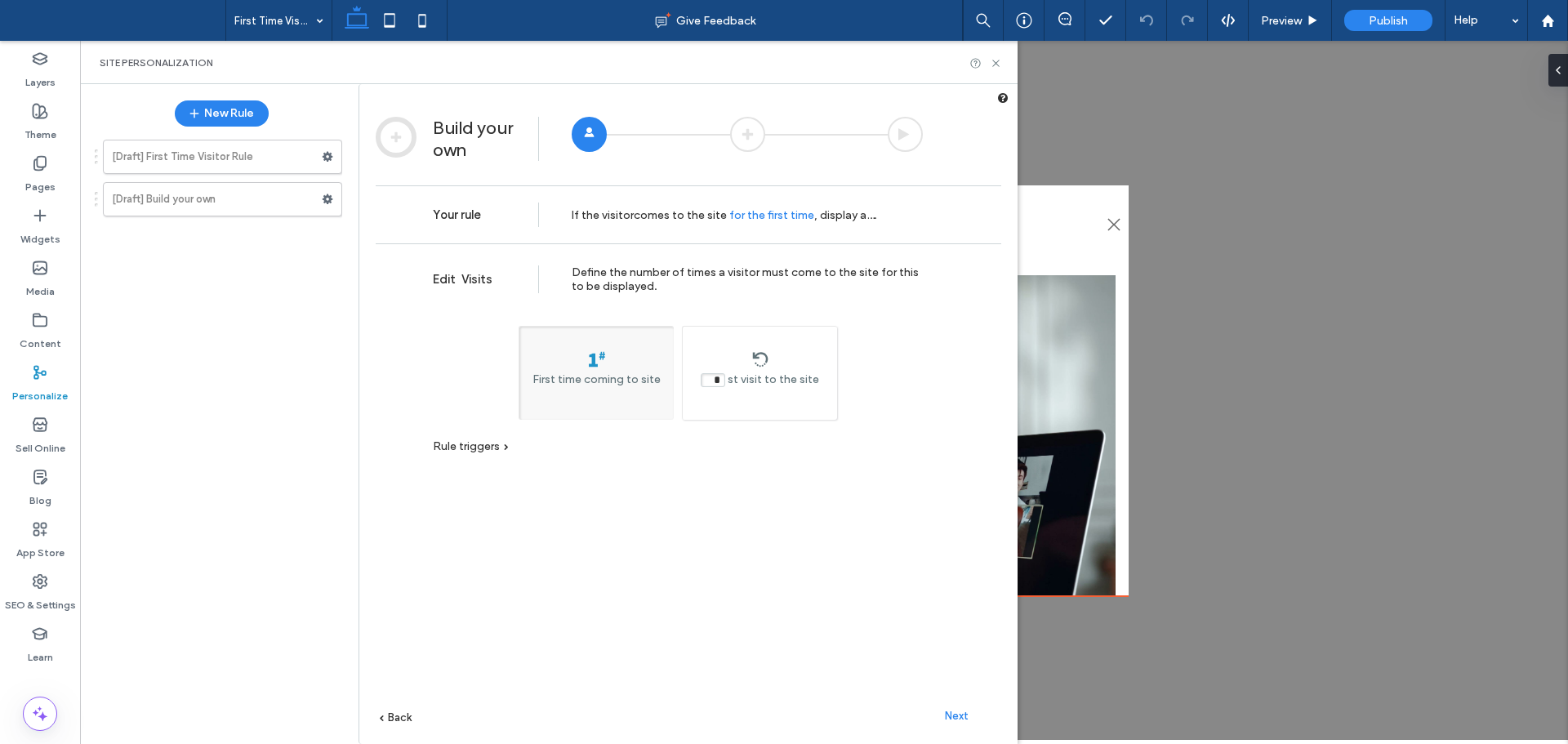
click at [776, 405] on div "* st visit to the site" at bounding box center [759, 373] width 155 height 94
click at [602, 397] on div "First time coming to site" at bounding box center [596, 373] width 155 height 94
type input "*"
click at [962, 716] on span "Next" at bounding box center [957, 716] width 23 height 13
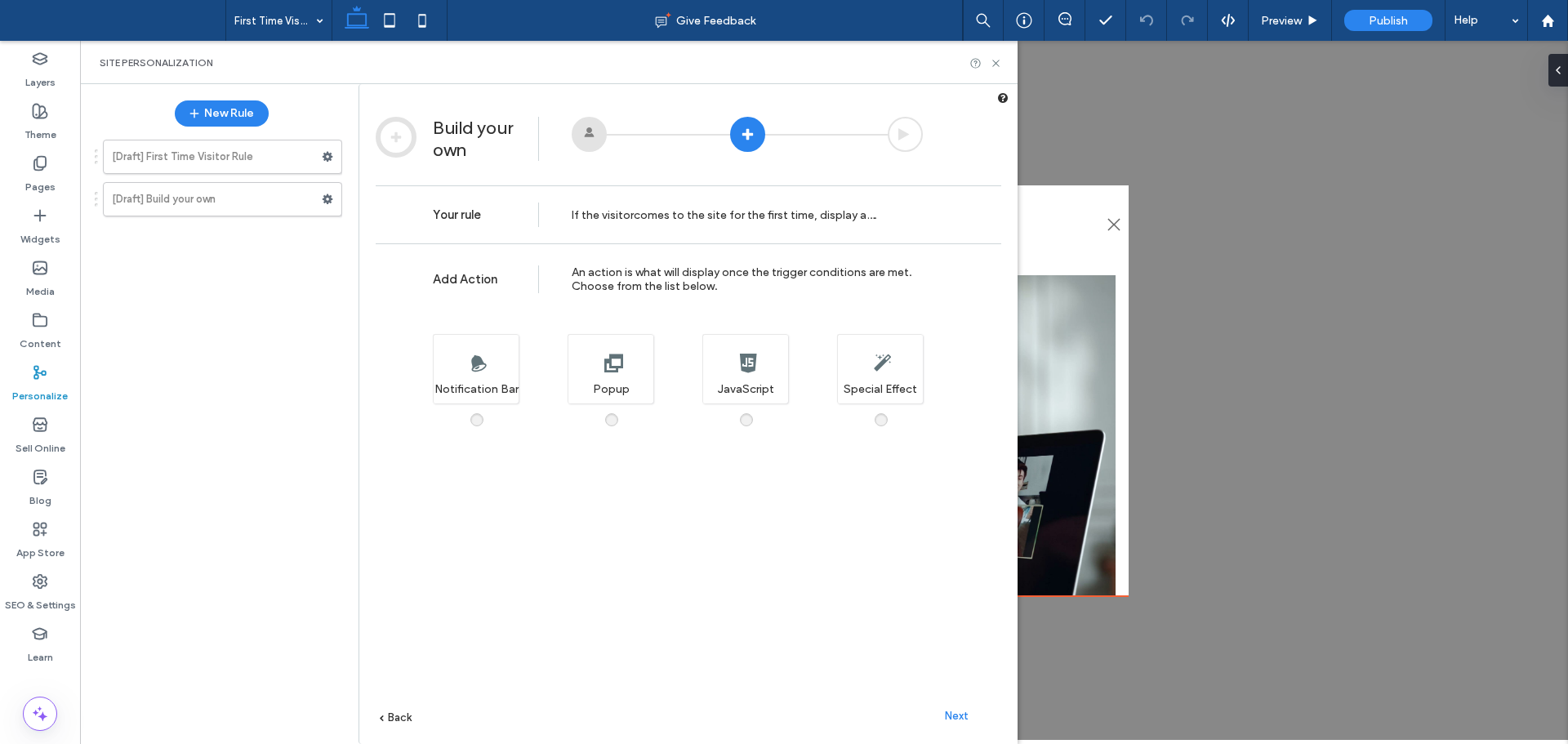
click at [956, 717] on span "Next" at bounding box center [957, 716] width 23 height 13
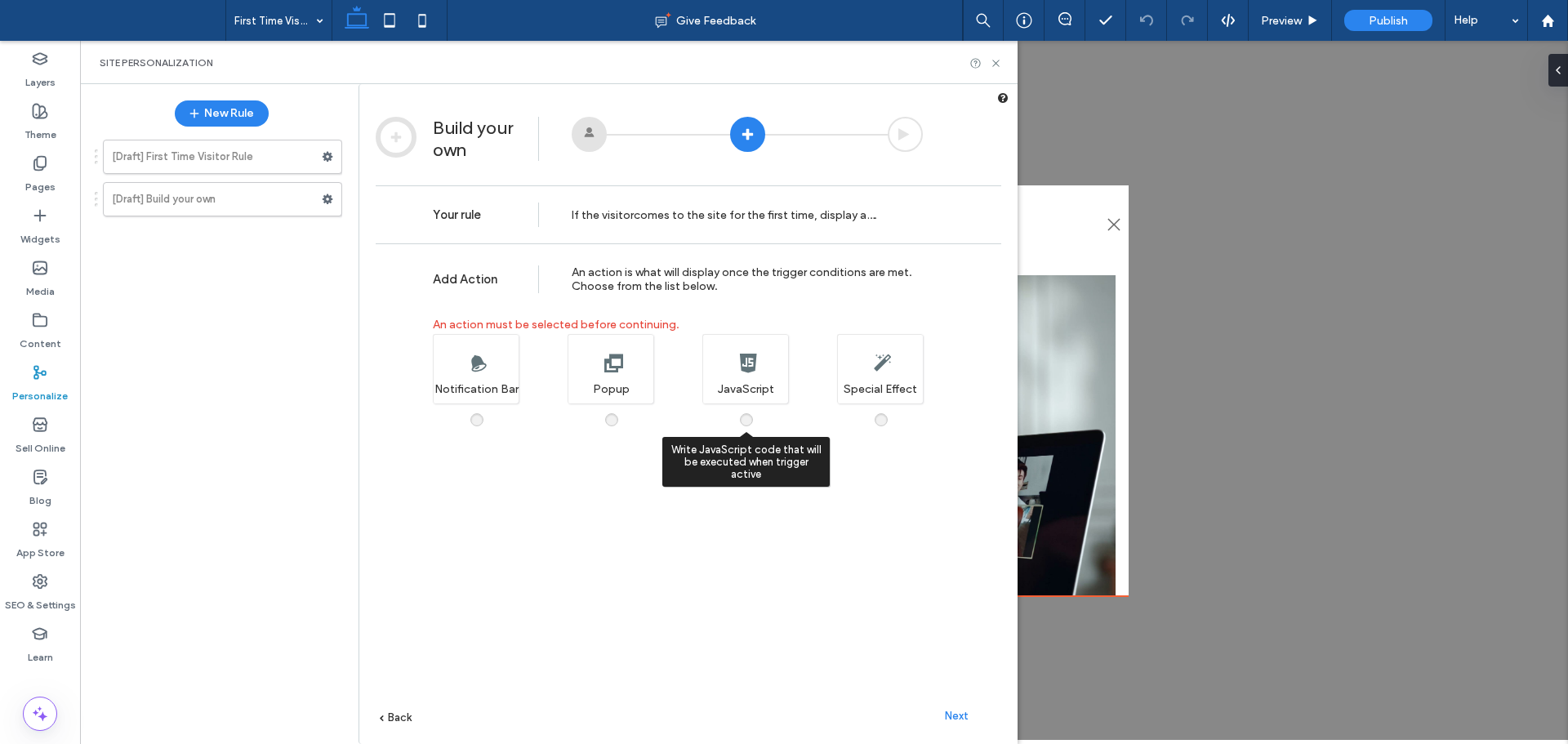
click at [744, 385] on div "Write JavaScript code that will be executed when trigger active JavaScript" at bounding box center [745, 369] width 85 height 70
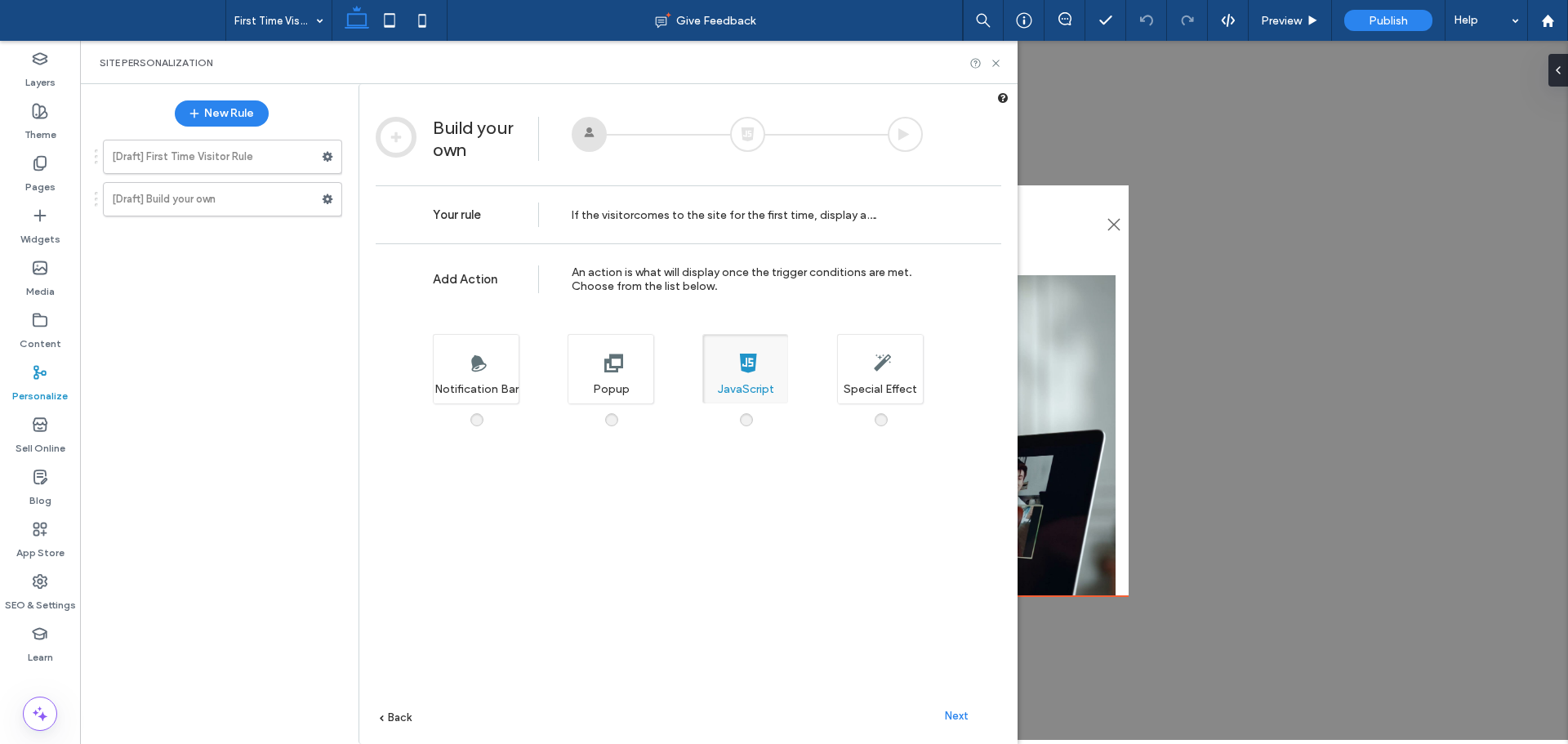
click at [962, 716] on span "Next" at bounding box center [957, 716] width 23 height 13
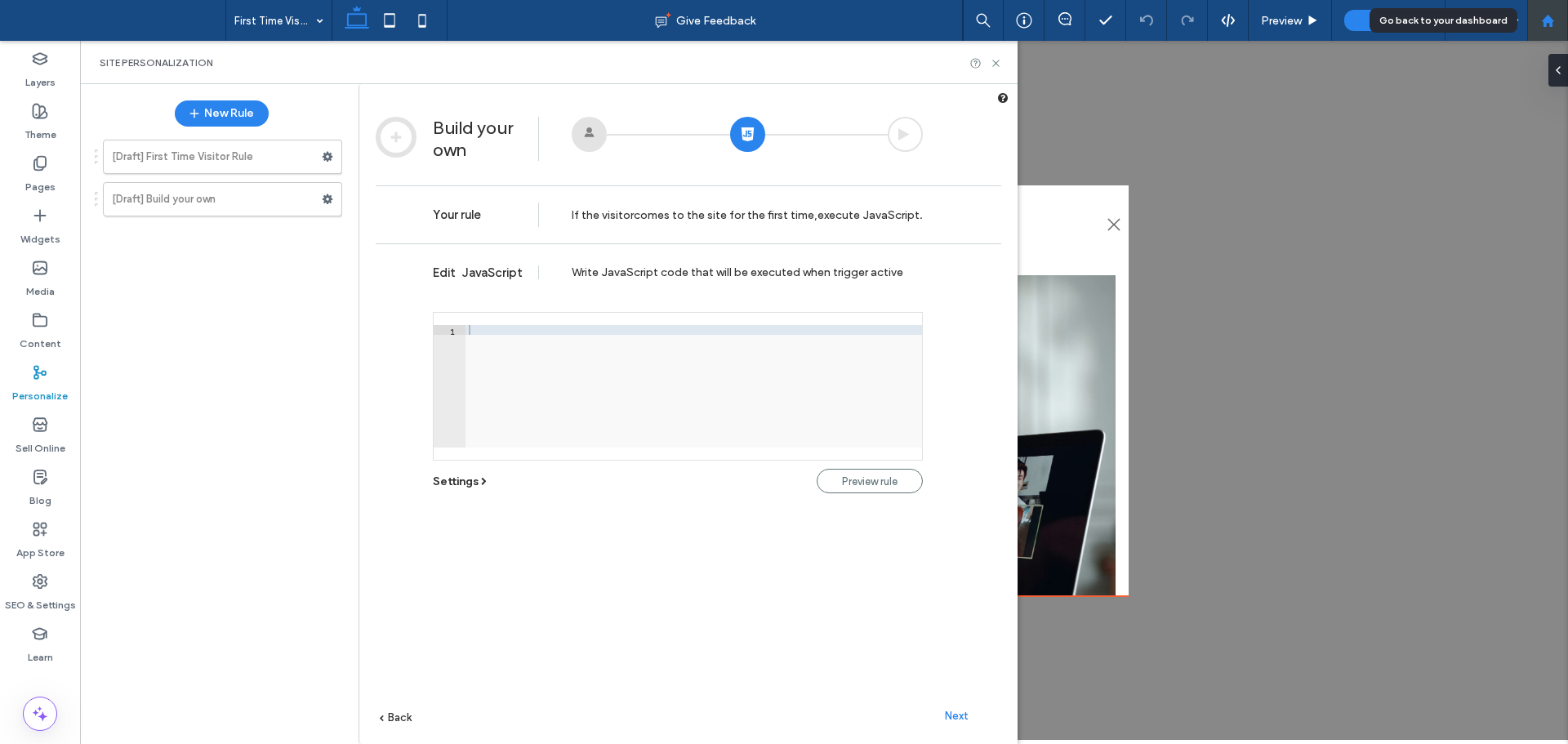
click at [1551, 18] on use at bounding box center [1547, 20] width 13 height 13
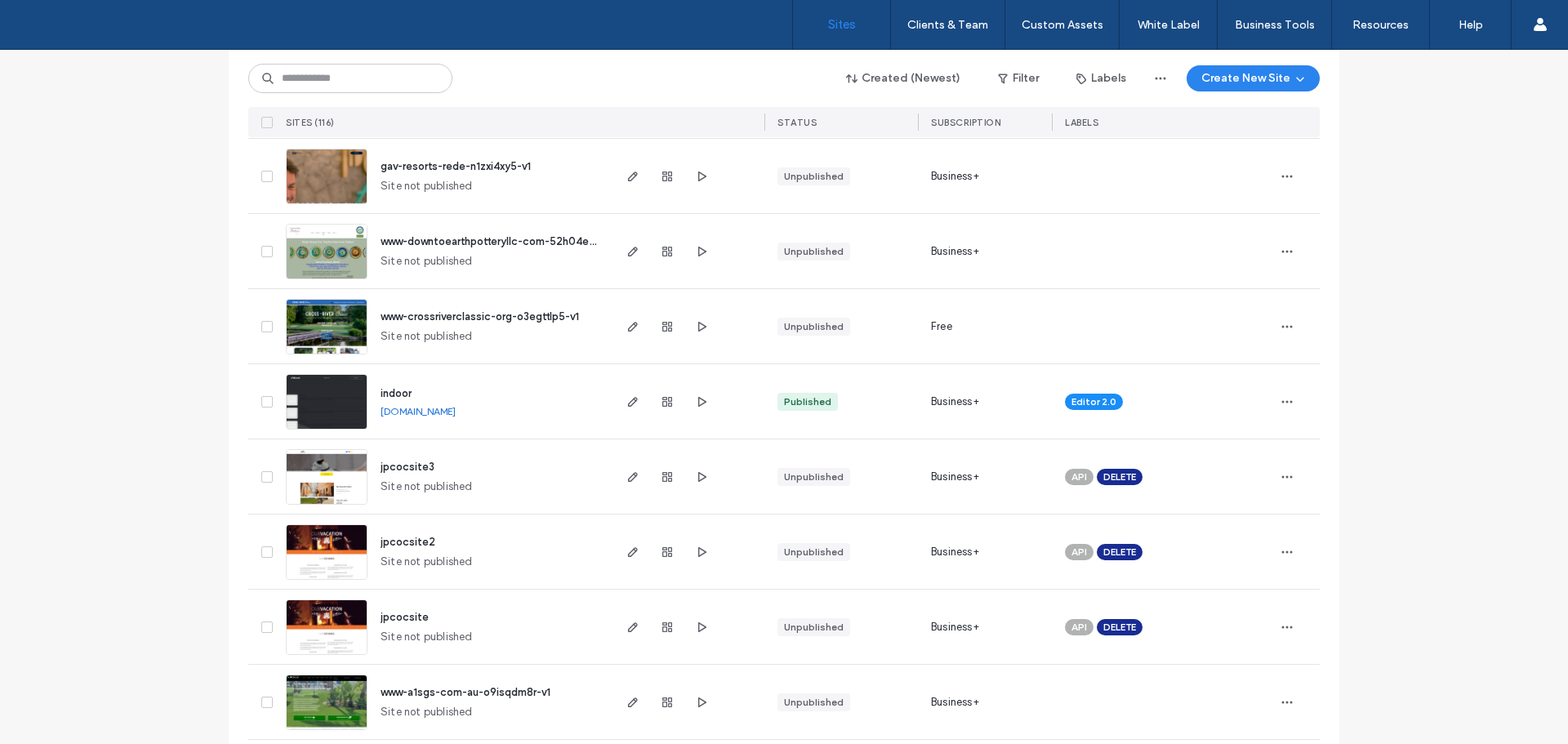
scroll to position [2042, 0]
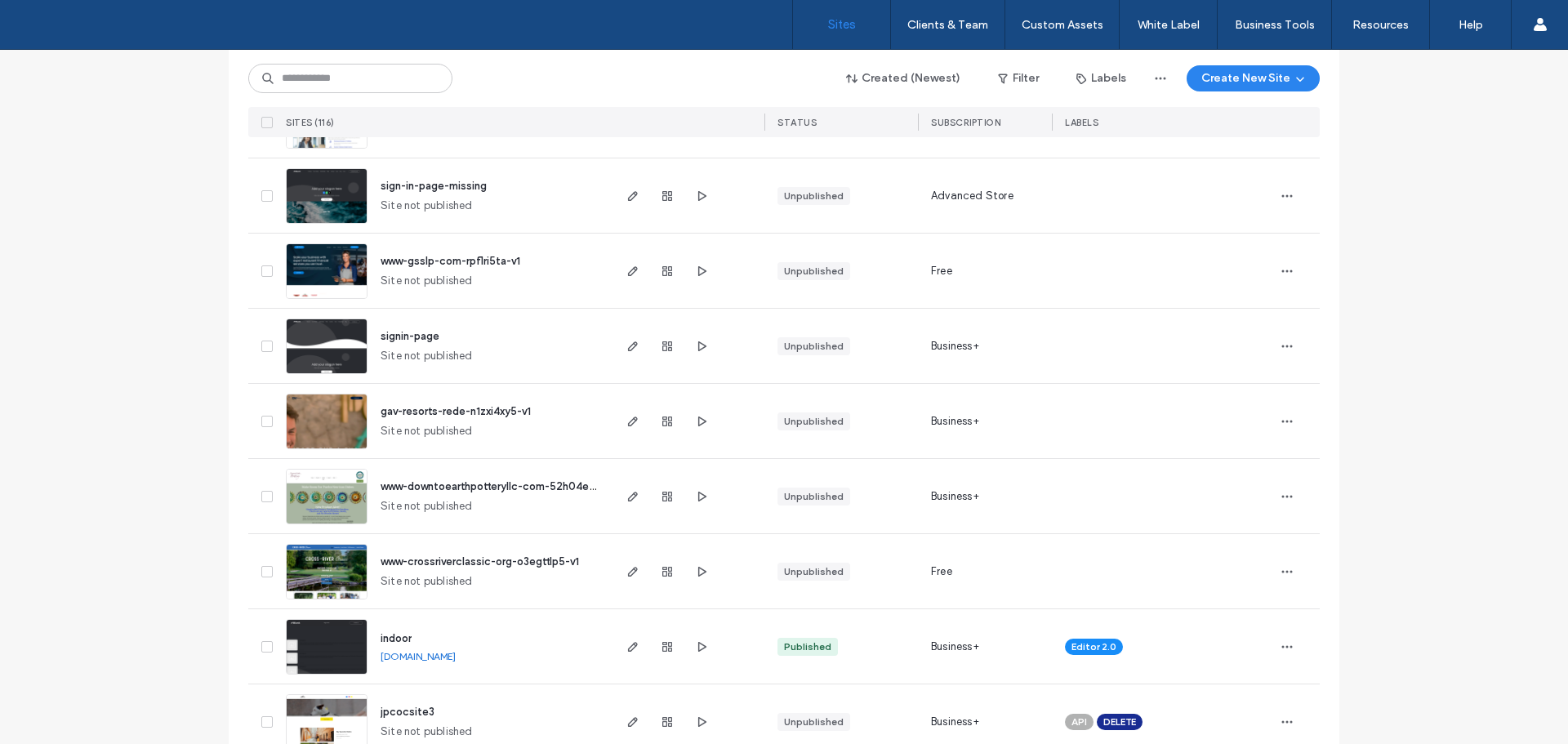
click at [336, 617] on div "indoor [DOMAIN_NAME]" at bounding box center [444, 646] width 331 height 75
click at [328, 639] on img at bounding box center [327, 675] width 80 height 111
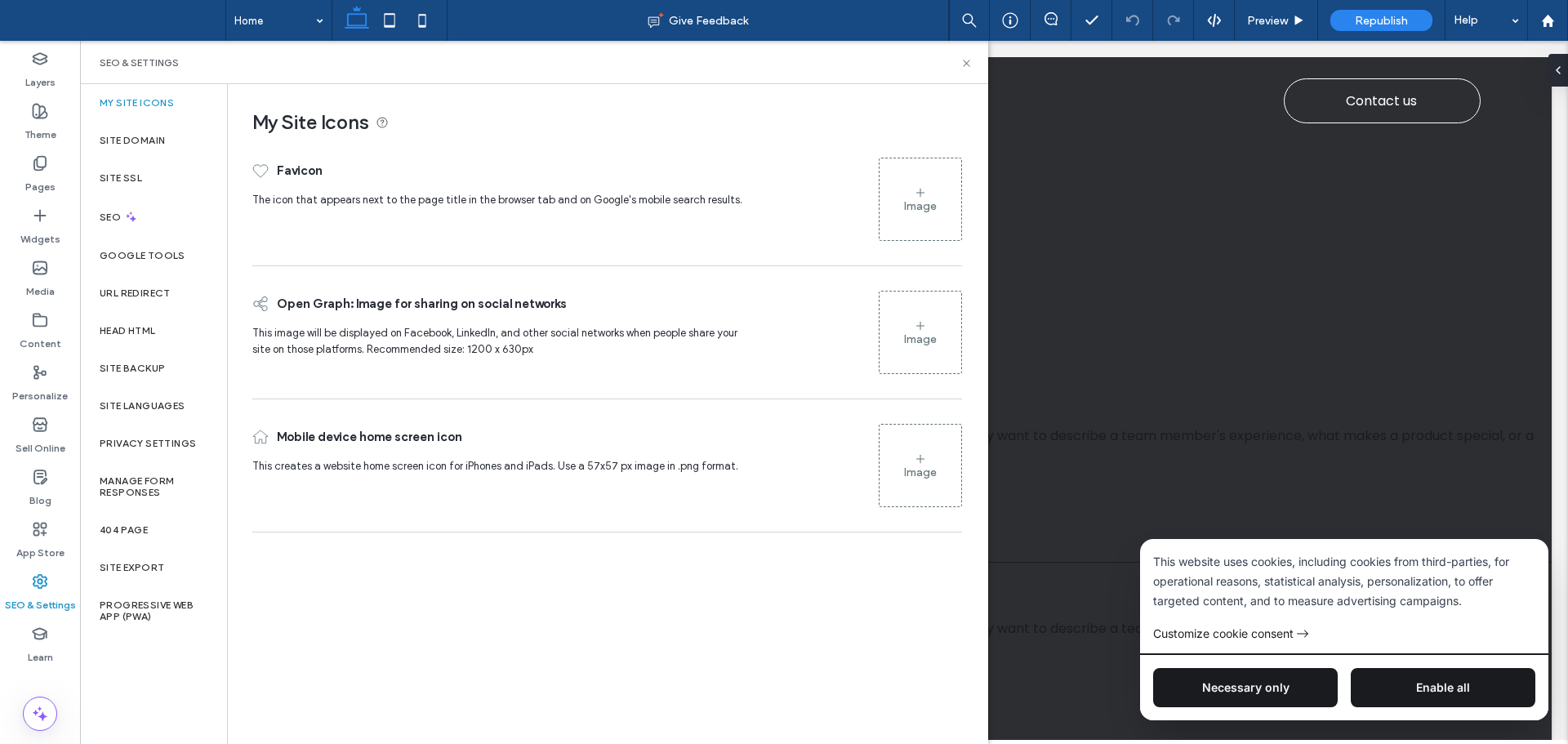
drag, startPoint x: 598, startPoint y: 603, endPoint x: 447, endPoint y: 611, distance: 151.2
click at [447, 611] on div "My Site Icons Favicon The icon that appears next to the page title in the brows…" at bounding box center [607, 413] width 759 height 659
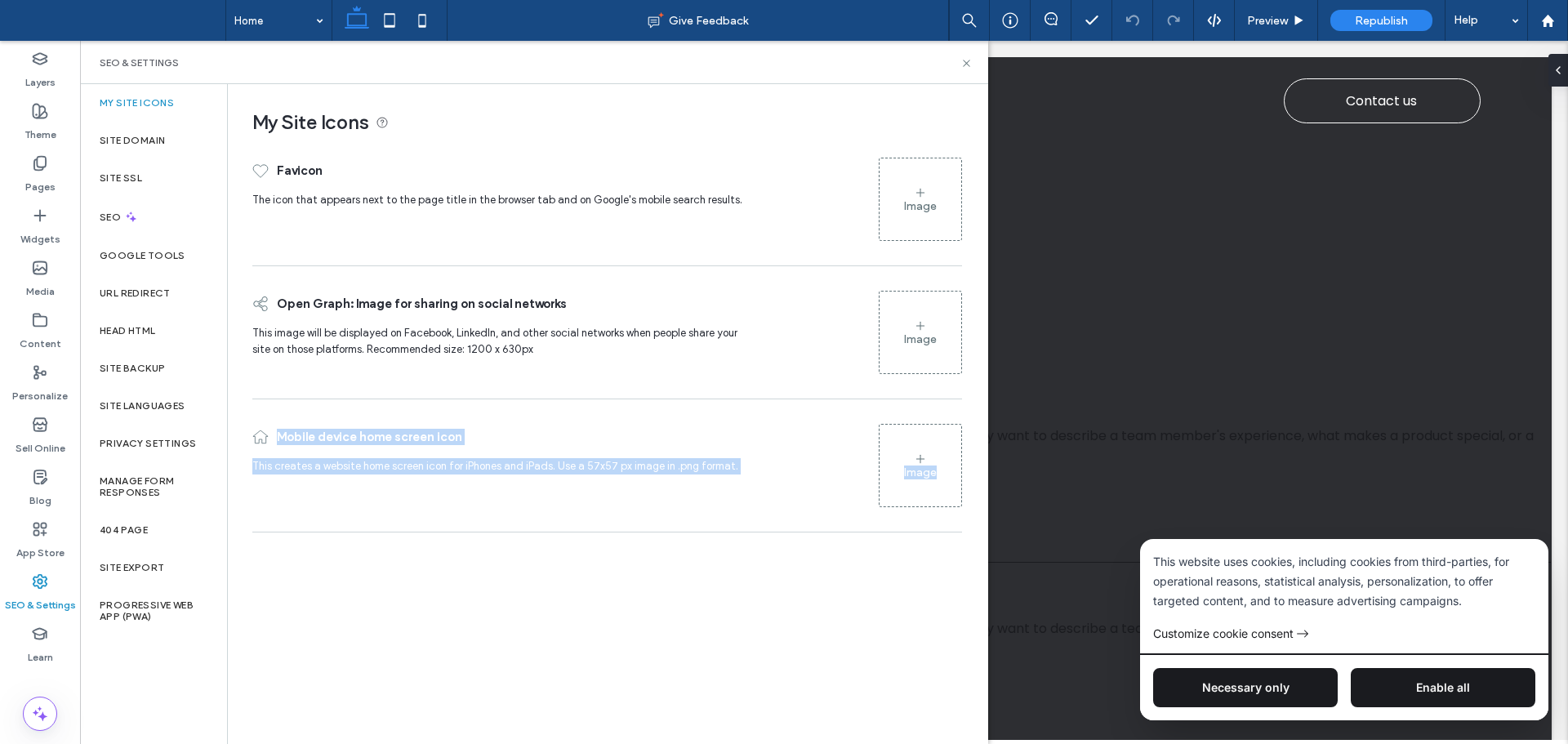
click at [447, 611] on div "My Site Icons Favicon The icon that appears next to the page title in the brows…" at bounding box center [607, 413] width 759 height 659
click at [421, 602] on div "My Site Icons Favicon The icon that appears next to the page title in the brows…" at bounding box center [607, 413] width 759 height 659
click at [409, 601] on div "My Site Icons Favicon The icon that appears next to the page title in the brows…" at bounding box center [607, 413] width 759 height 659
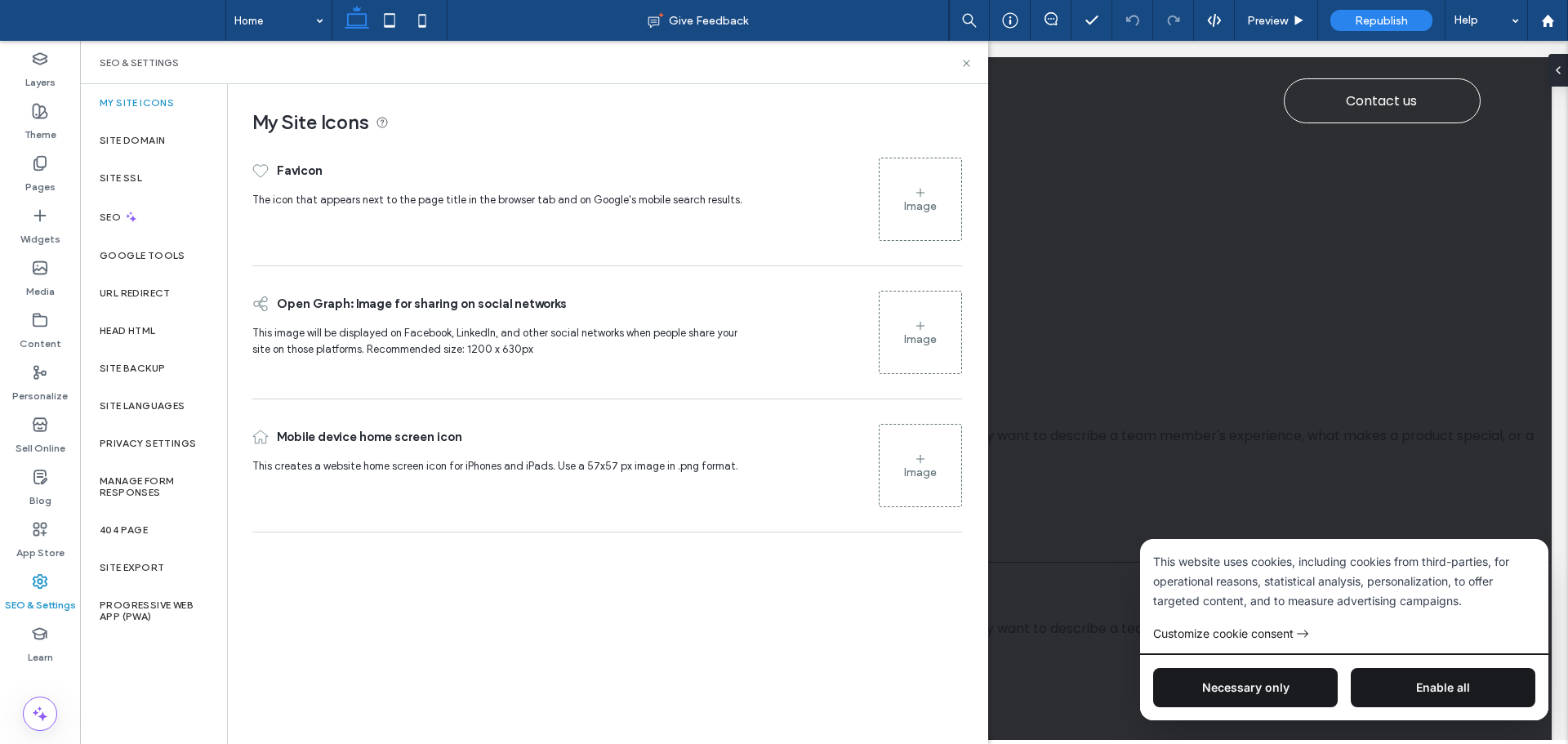
drag, startPoint x: 409, startPoint y: 601, endPoint x: 393, endPoint y: 581, distance: 25.6
click at [407, 600] on div "My Site Icons Favicon The icon that appears next to the page title in the brows…" at bounding box center [607, 413] width 759 height 659
click at [167, 116] on div "My Site Icons" at bounding box center [153, 102] width 147 height 38
click at [160, 147] on div "Site Domain" at bounding box center [153, 140] width 147 height 38
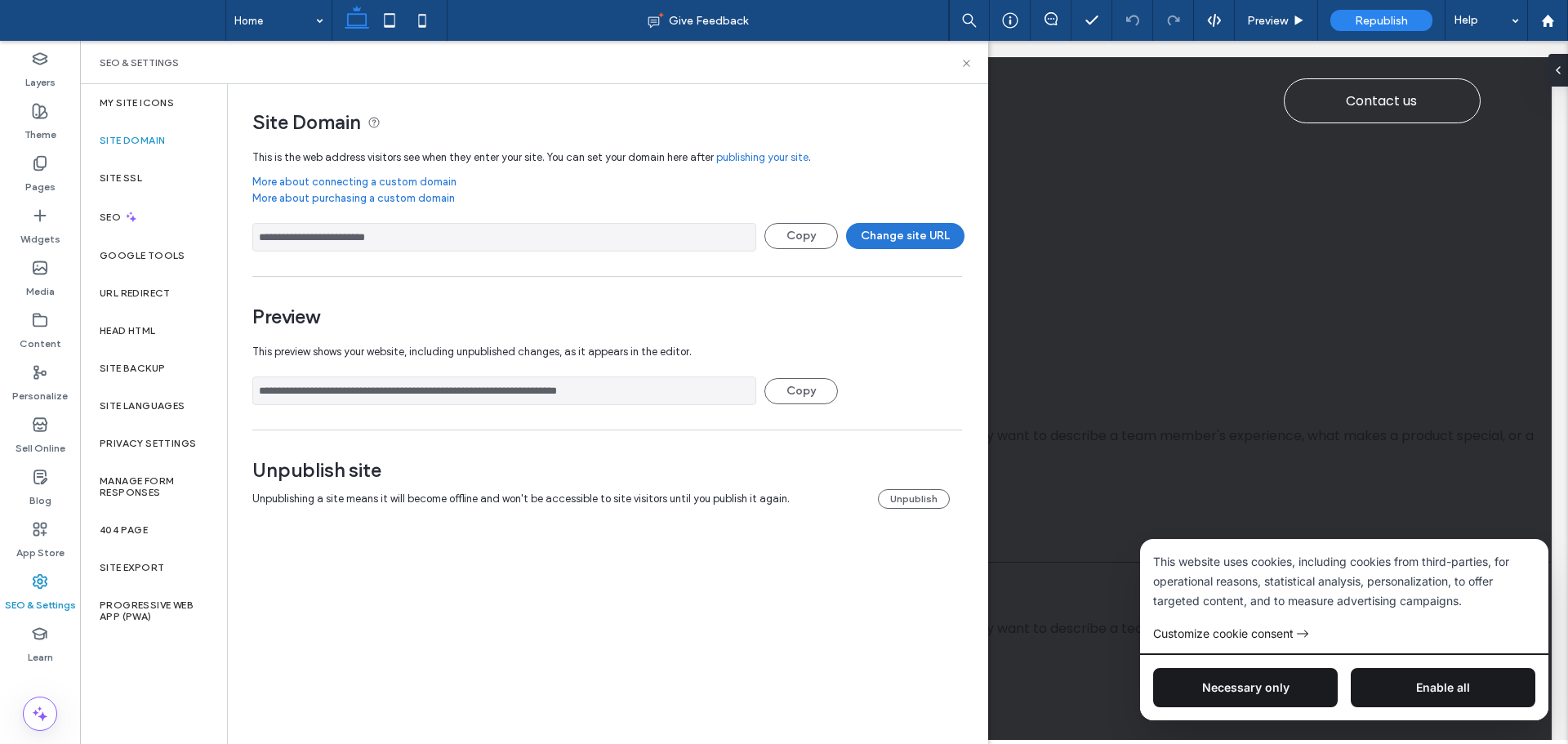
click at [893, 242] on button "Change site URL" at bounding box center [905, 235] width 118 height 26
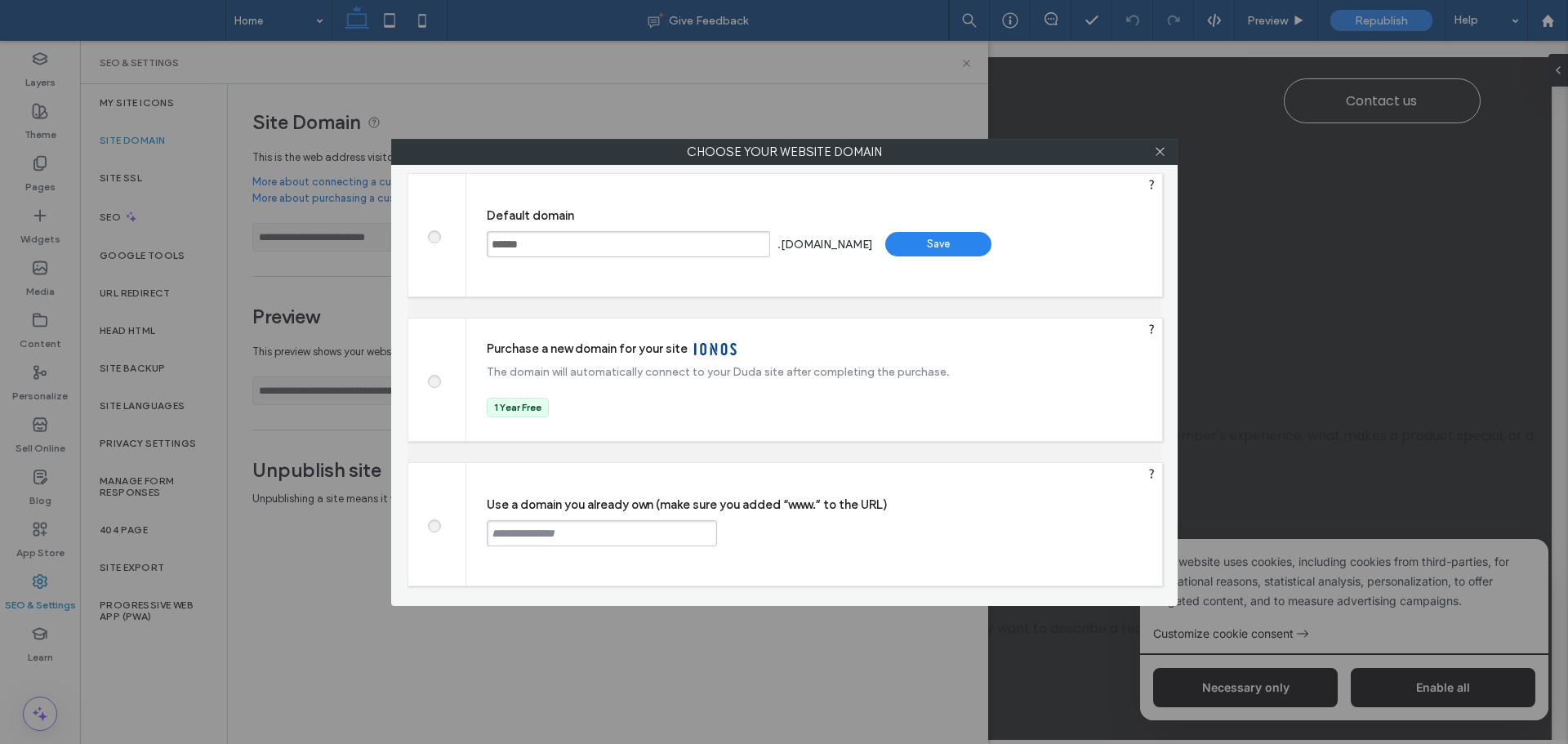
click at [541, 245] on input "******" at bounding box center [628, 244] width 283 height 26
drag, startPoint x: 551, startPoint y: 242, endPoint x: 614, endPoint y: 244, distance: 63.0
click at [558, 242] on input "******" at bounding box center [628, 244] width 283 height 26
click at [615, 244] on input "******" at bounding box center [628, 244] width 283 height 26
click at [1158, 147] on icon at bounding box center [1160, 152] width 13 height 13
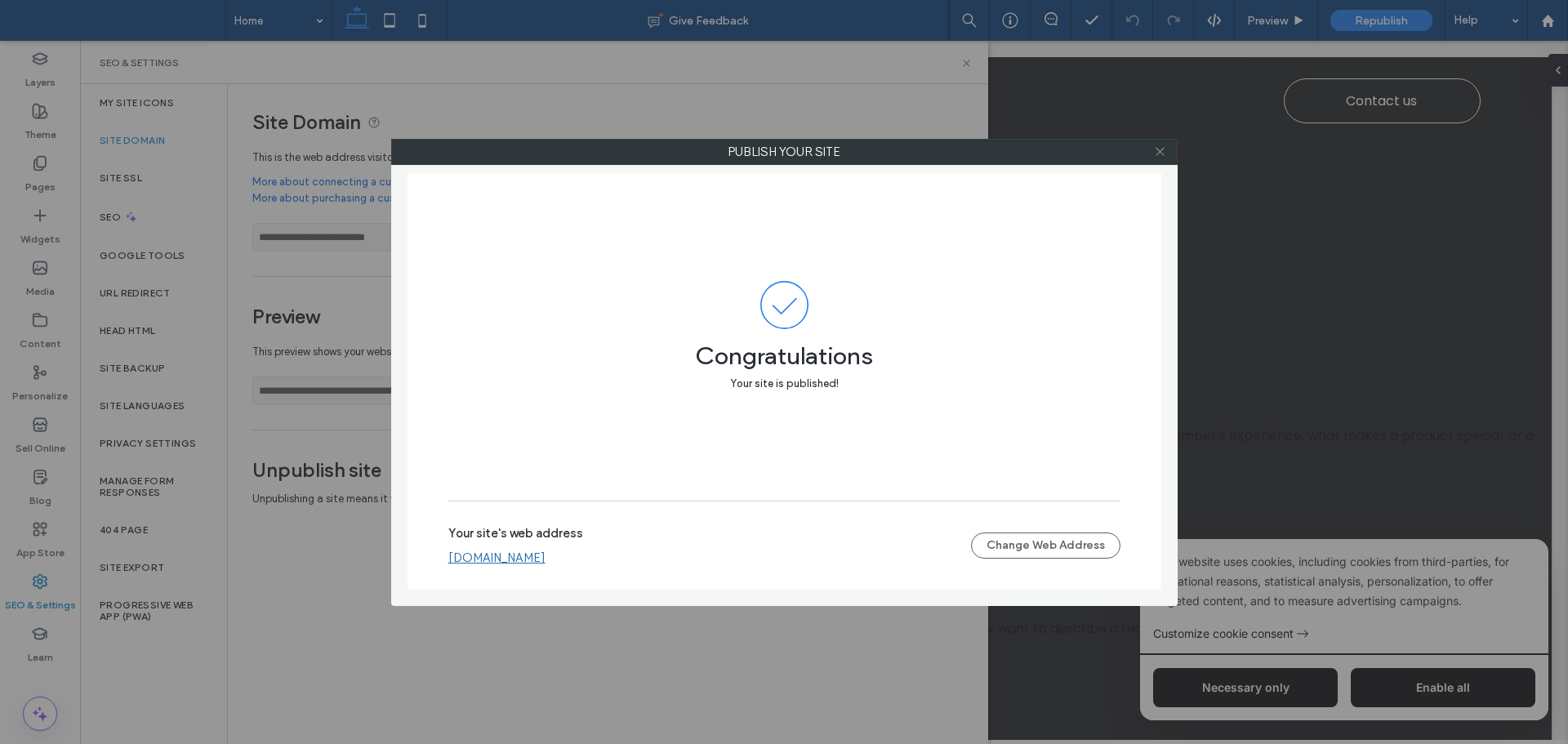
click at [1159, 146] on icon at bounding box center [1160, 152] width 13 height 13
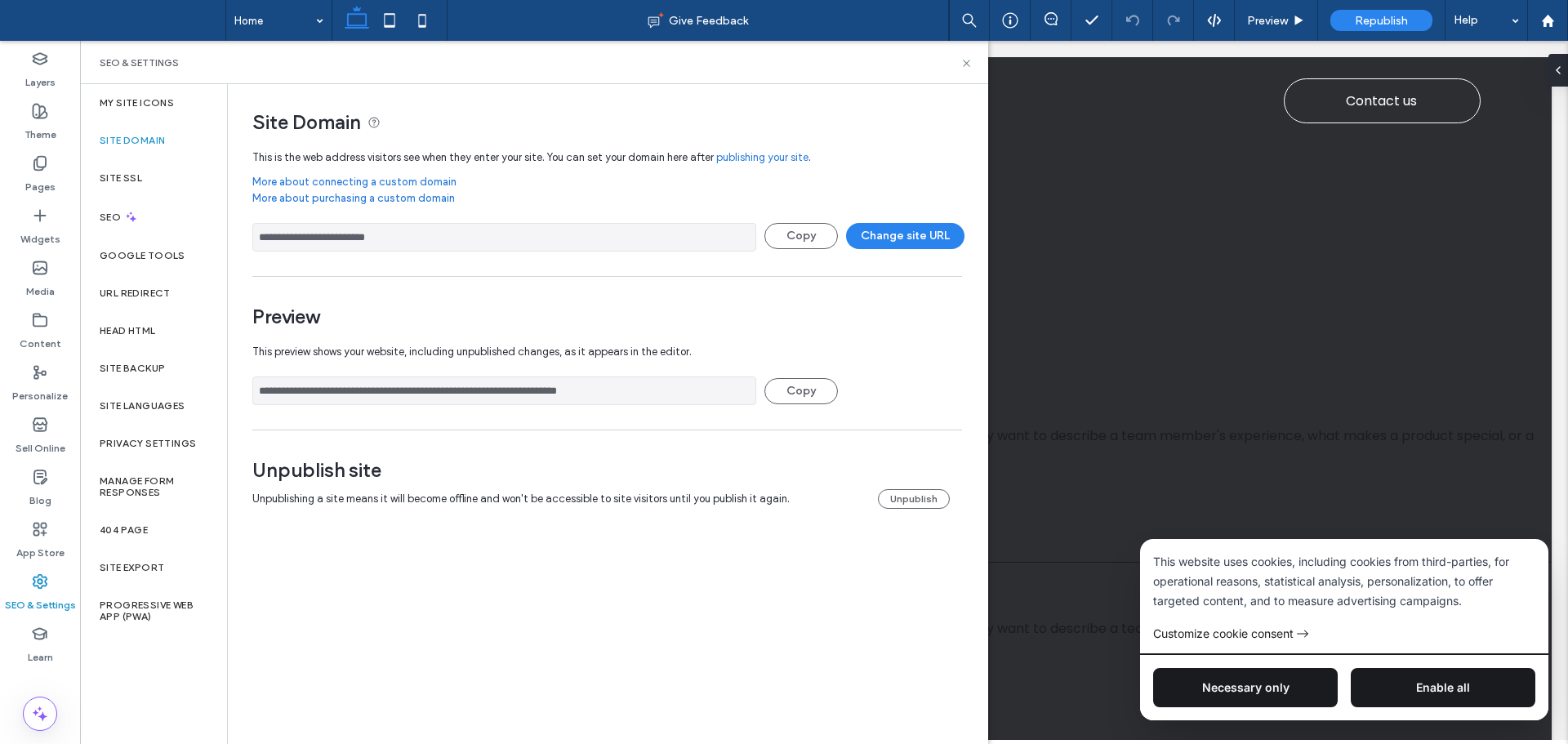
click at [690, 71] on div "SEO & Settings" at bounding box center [534, 63] width 908 height 44
click at [670, 75] on div "SEO & Settings" at bounding box center [534, 63] width 908 height 44
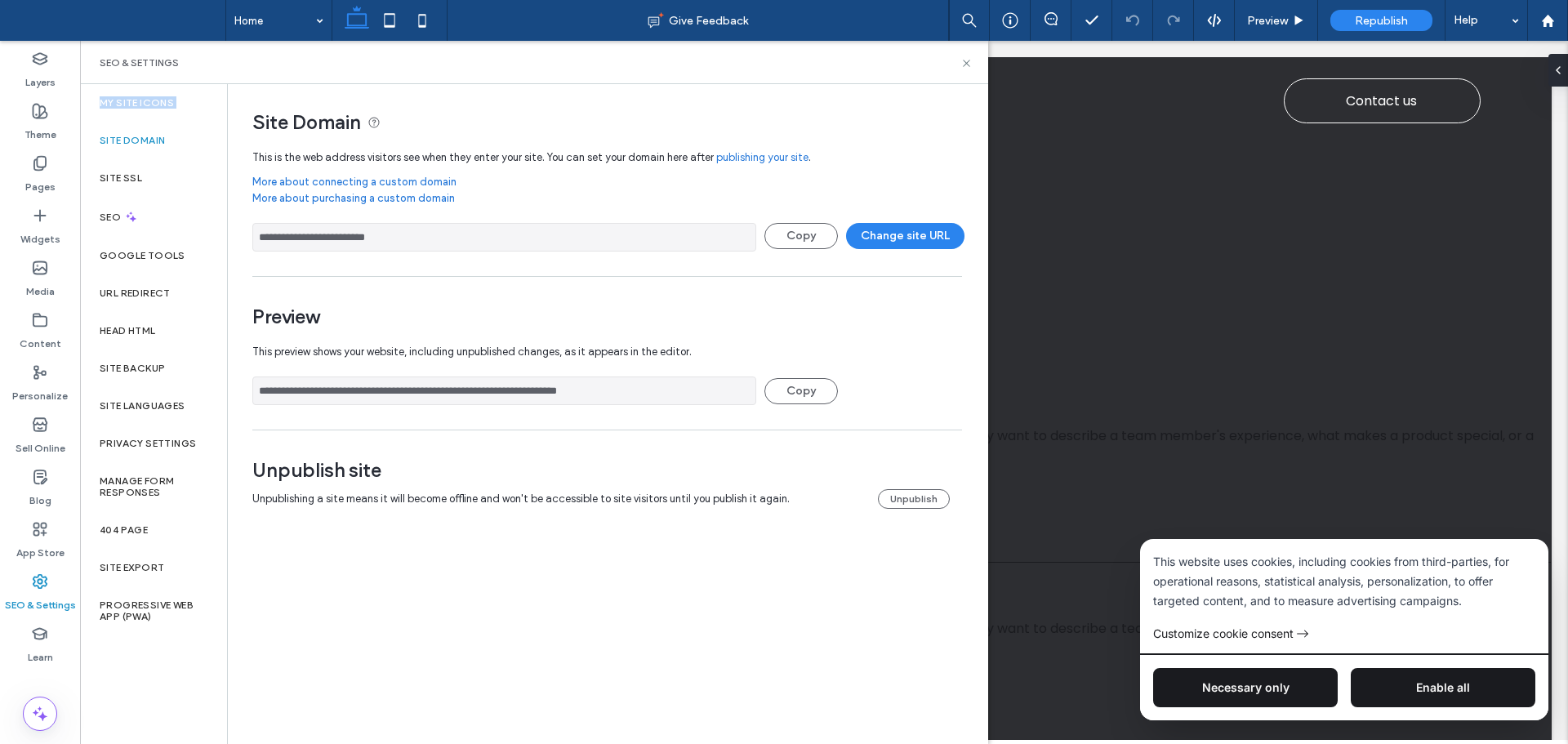
click at [670, 75] on div "SEO & Settings" at bounding box center [534, 63] width 908 height 44
click at [670, 73] on div "SEO & Settings" at bounding box center [534, 63] width 908 height 44
drag, startPoint x: 482, startPoint y: 242, endPoint x: 234, endPoint y: 243, distance: 248.0
click at [234, 243] on div "**********" at bounding box center [601, 313] width 746 height 457
drag, startPoint x: 816, startPoint y: 240, endPoint x: 824, endPoint y: 239, distance: 8.1
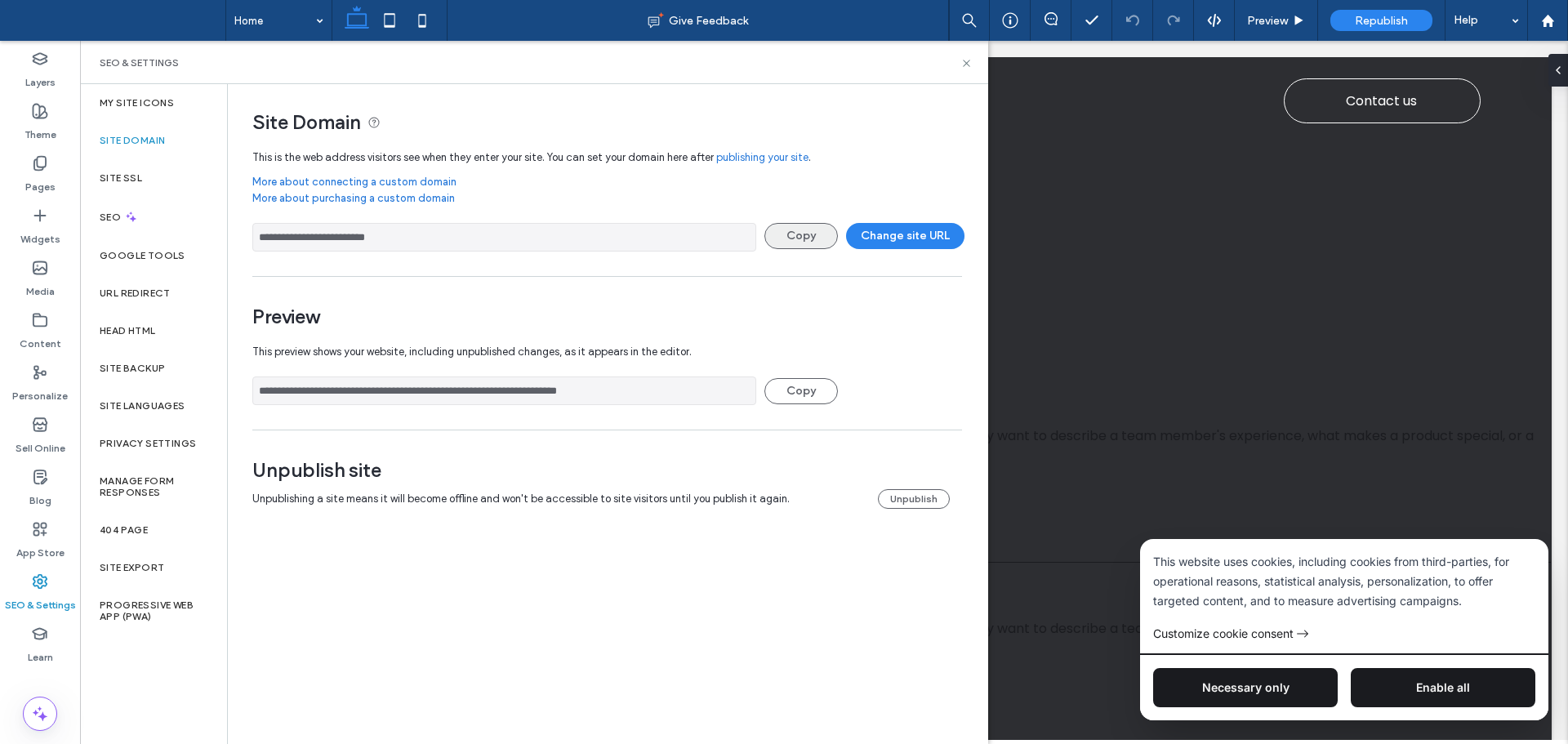
click at [817, 240] on button "Copy" at bounding box center [802, 235] width 74 height 26
click at [883, 236] on button "Change site URL" at bounding box center [905, 235] width 118 height 26
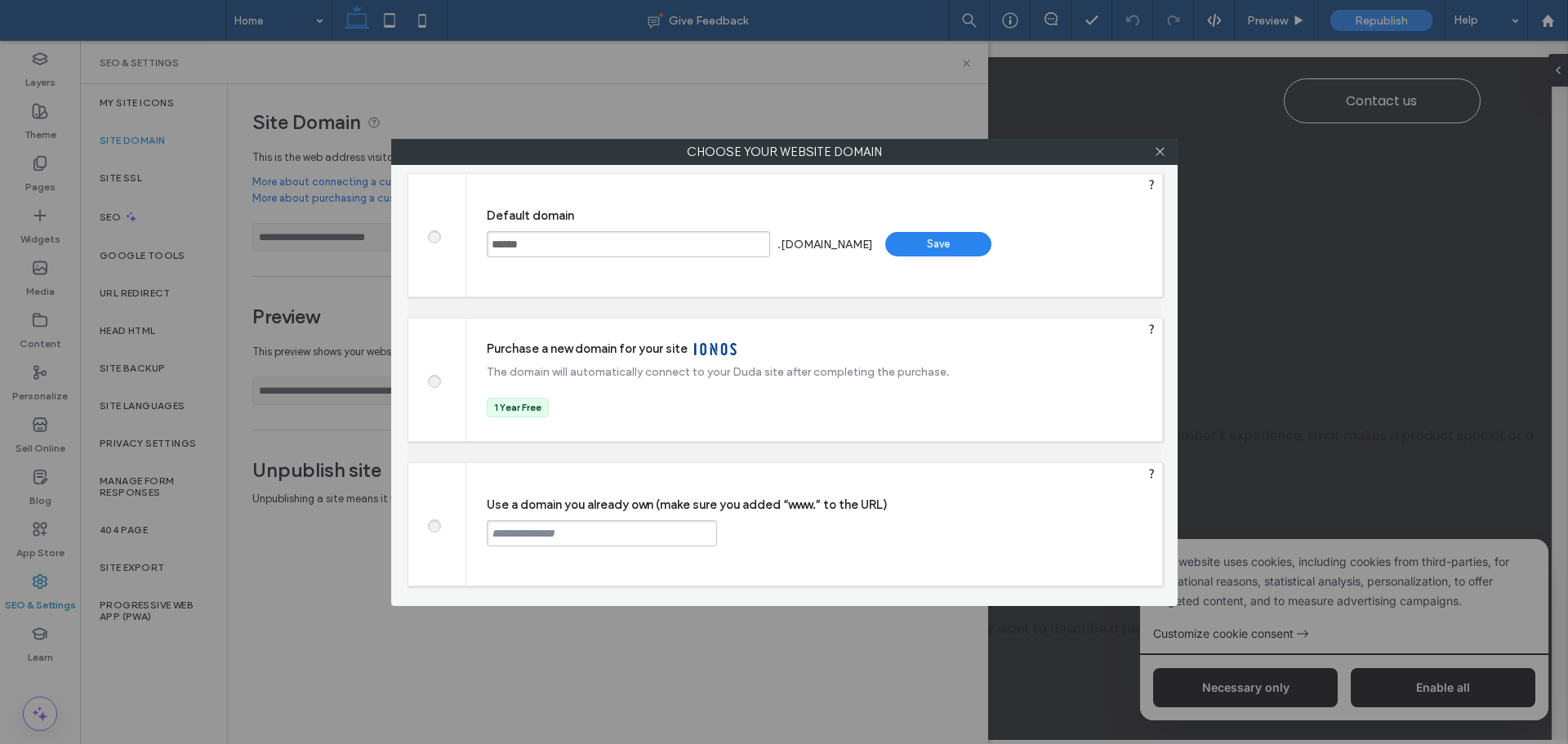
click at [596, 240] on input "******" at bounding box center [628, 244] width 283 height 26
type input "**********"
click at [783, 293] on div "**********" at bounding box center [814, 235] width 696 height 122
click at [951, 243] on div "Save" at bounding box center [938, 244] width 106 height 24
type input "**********"
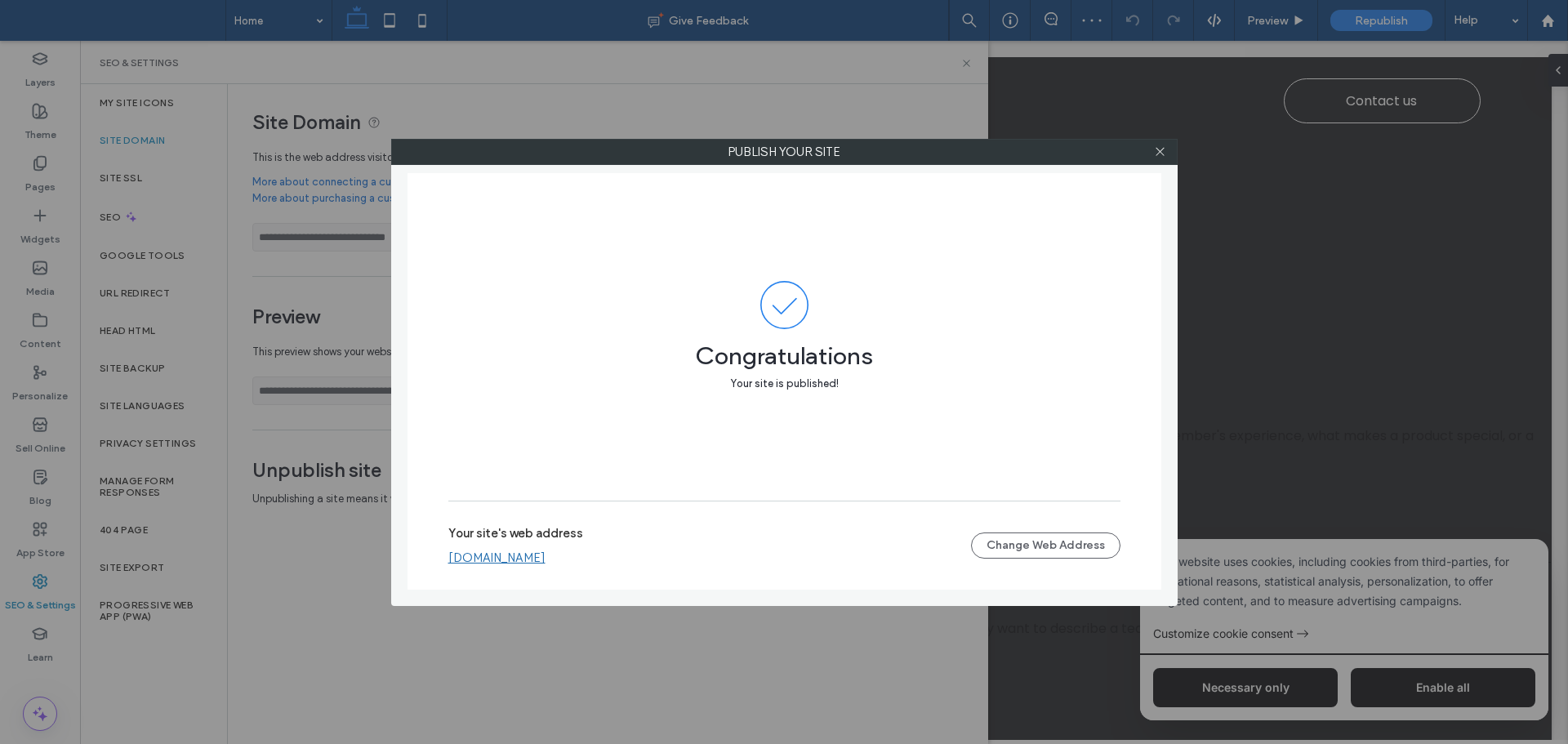
click at [521, 561] on link "[DOMAIN_NAME]" at bounding box center [497, 558] width 97 height 15
click at [1163, 151] on icon at bounding box center [1160, 152] width 13 height 13
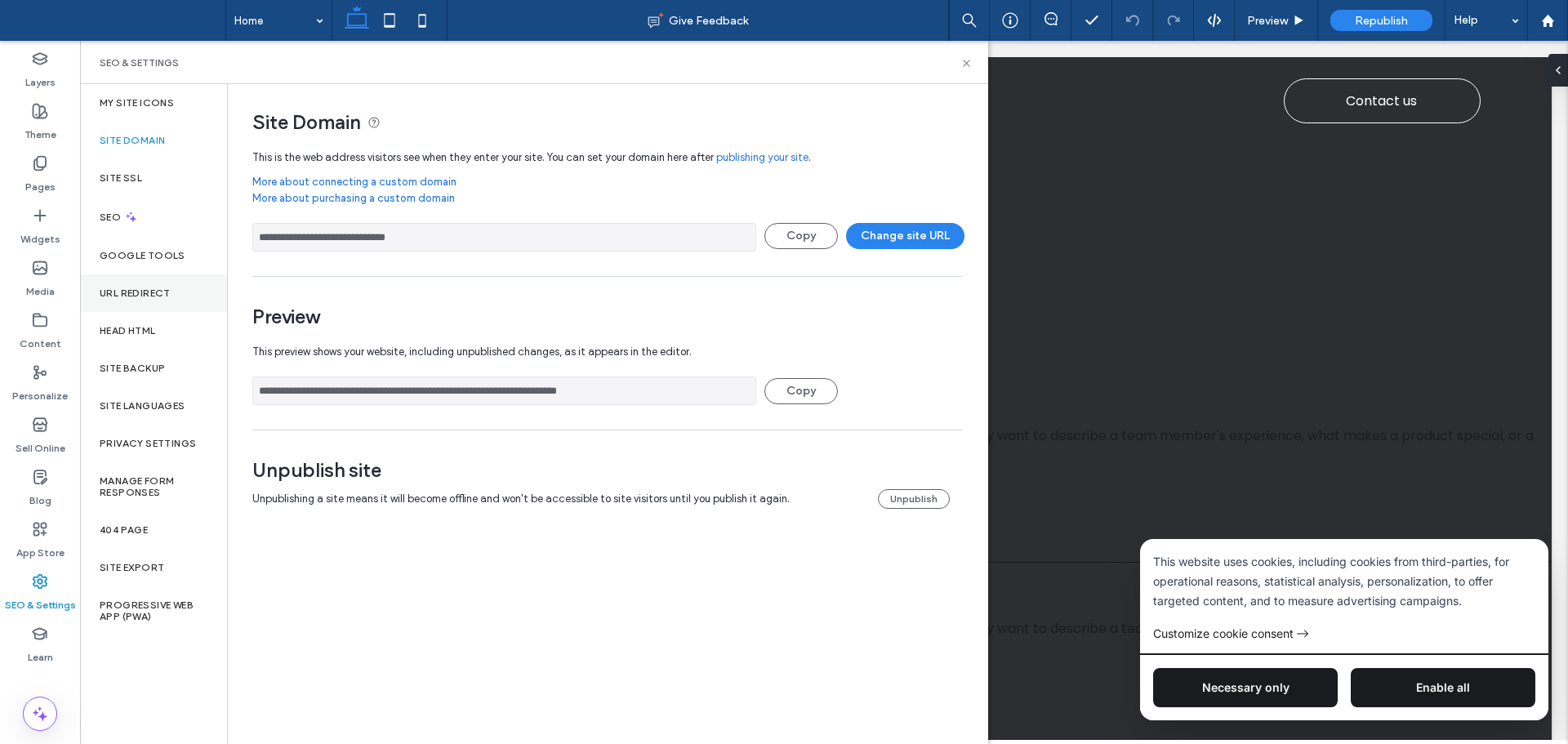
click at [152, 297] on label "URL Redirect" at bounding box center [135, 293] width 71 height 12
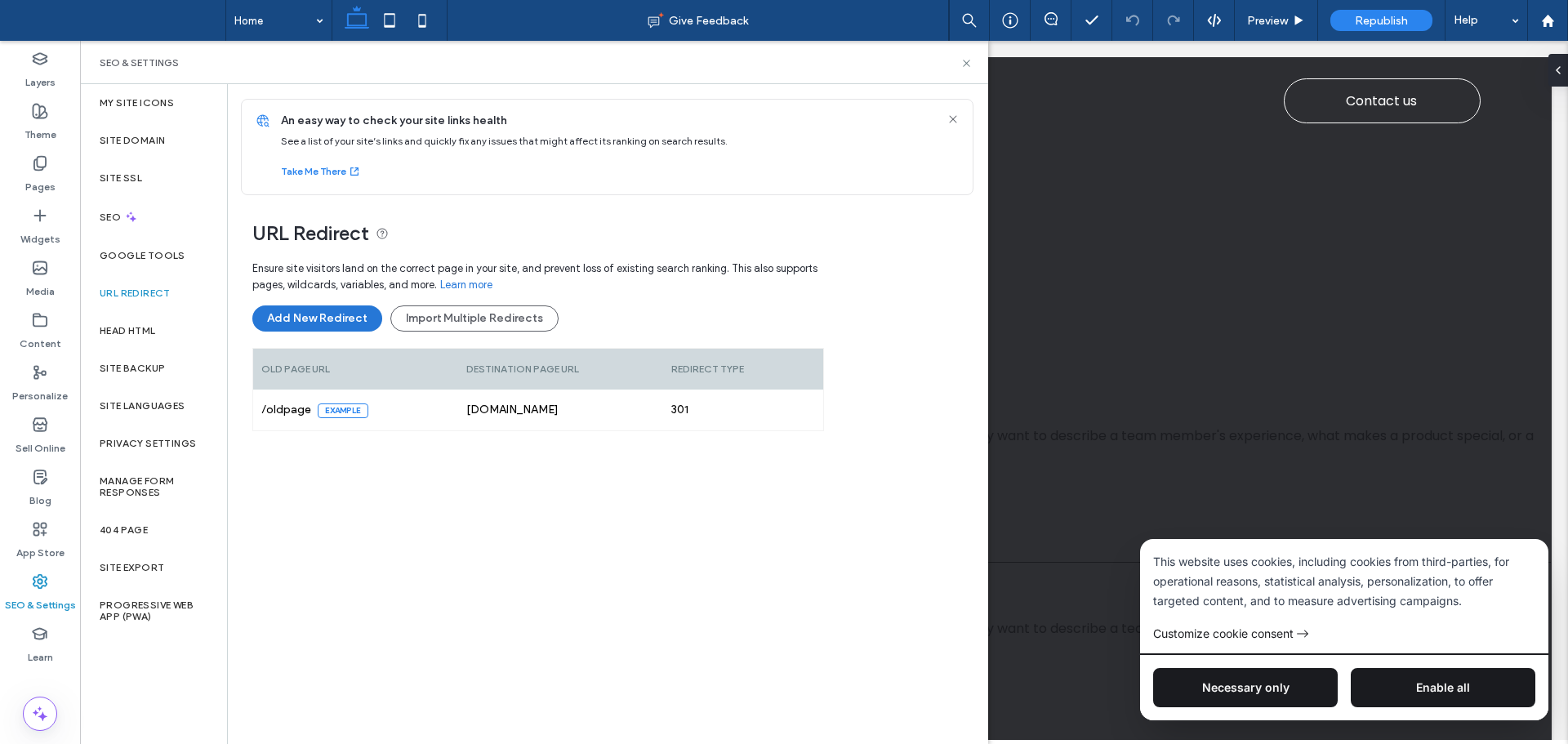
click at [318, 318] on button "Add New Redirect" at bounding box center [317, 318] width 130 height 26
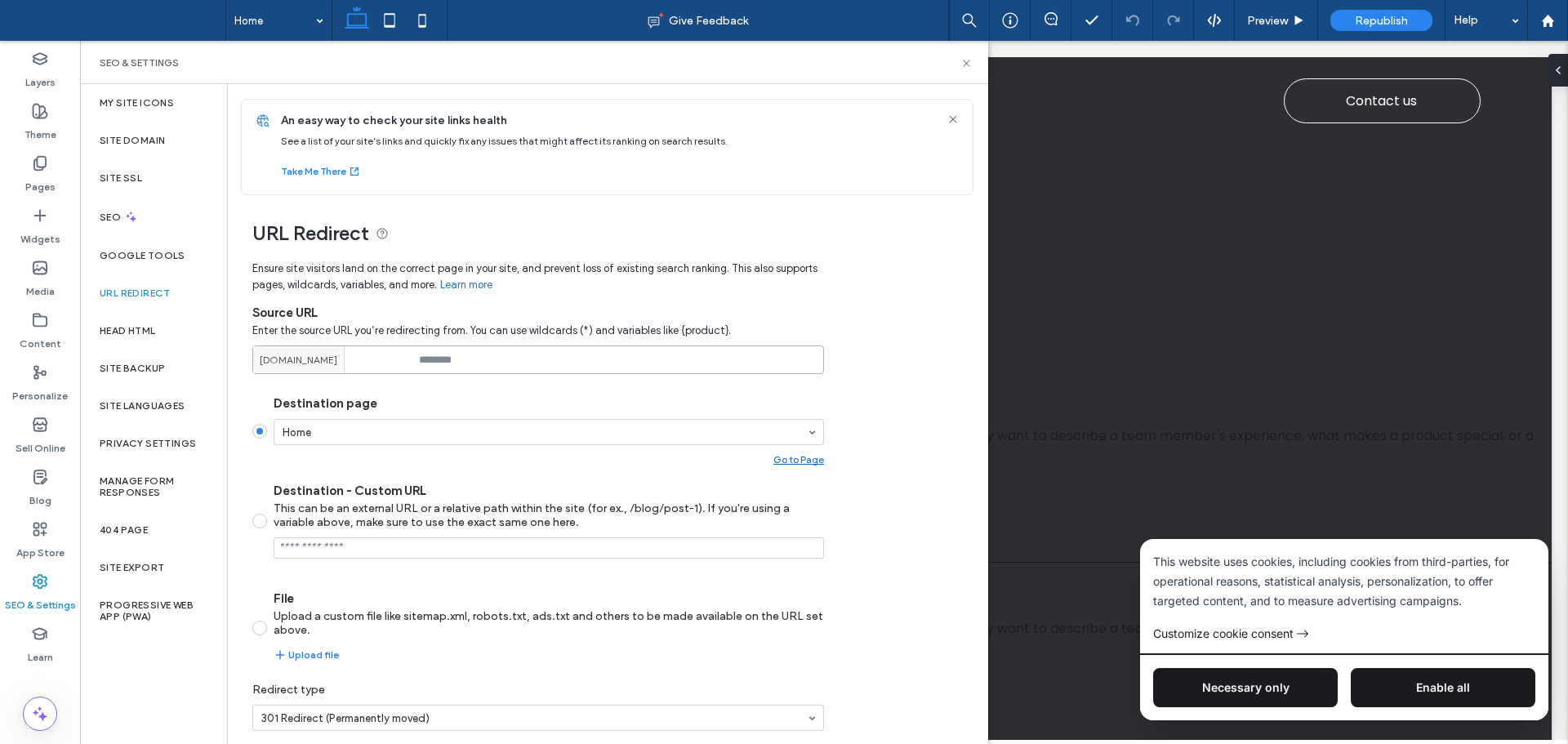
click at [476, 361] on input at bounding box center [538, 359] width 571 height 28
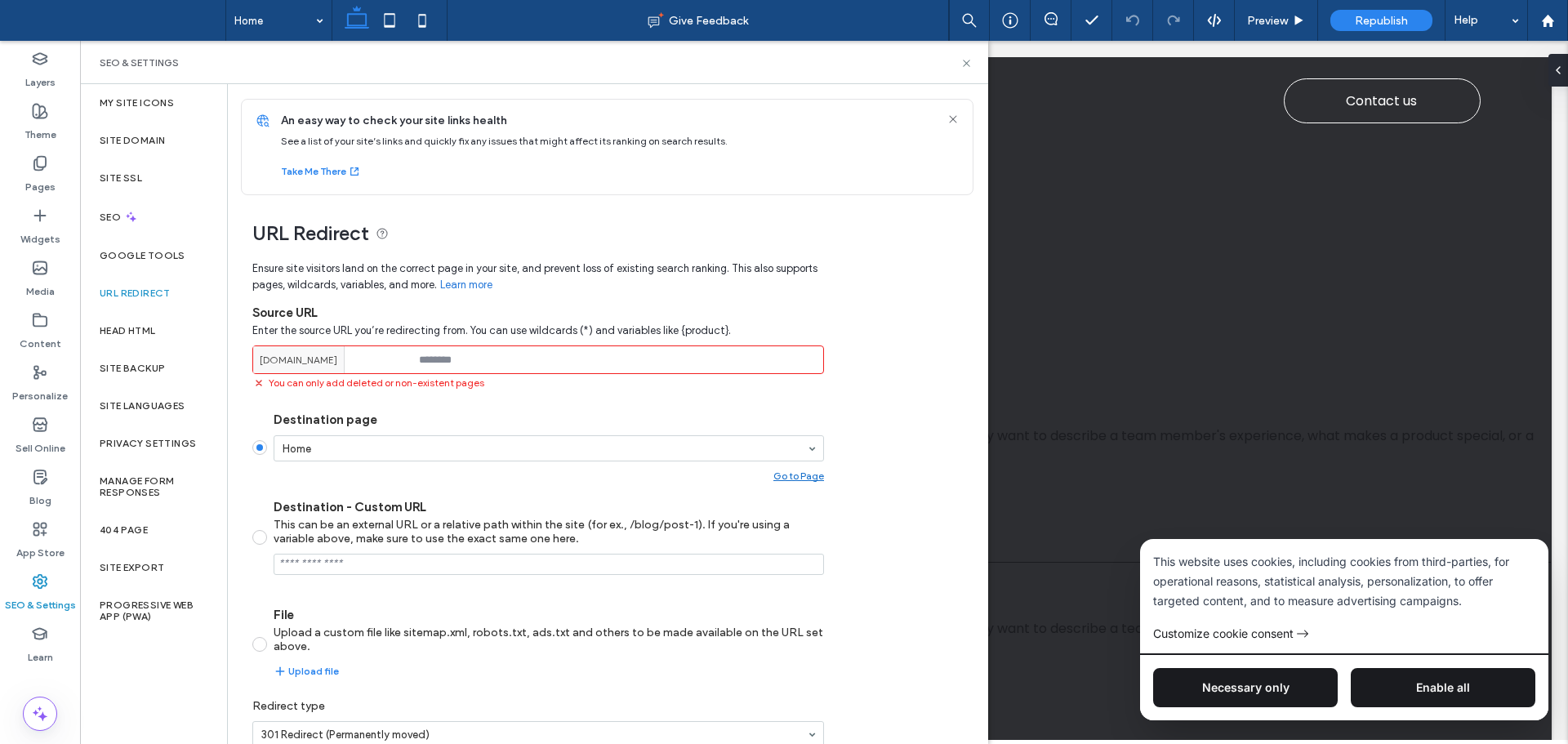
drag, startPoint x: 295, startPoint y: 362, endPoint x: 270, endPoint y: 368, distance: 25.7
click at [293, 364] on span "[DOMAIN_NAME]" at bounding box center [298, 360] width 78 height 15
click at [459, 358] on input at bounding box center [538, 359] width 571 height 28
click at [165, 670] on div "My Site Icons Site Domain Site SSL SEO Google Tools URL Redirect Head HTML Site…" at bounding box center [153, 414] width 147 height 660
click at [162, 672] on div "My Site Icons Site Domain Site SSL SEO Google Tools URL Redirect Head HTML Site…" at bounding box center [153, 414] width 147 height 660
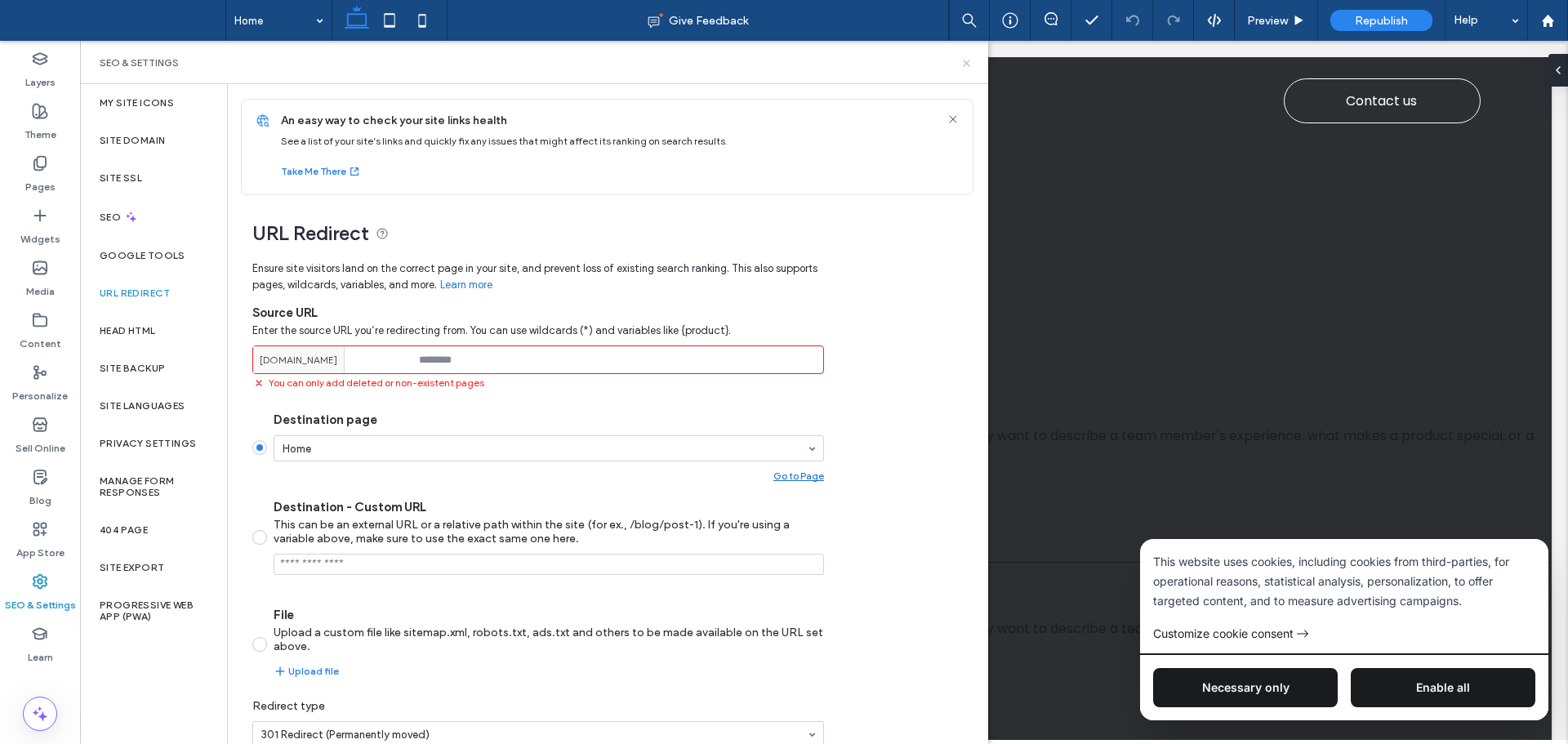
click at [962, 63] on icon at bounding box center [967, 63] width 13 height 13
